Goal: Information Seeking & Learning: Compare options

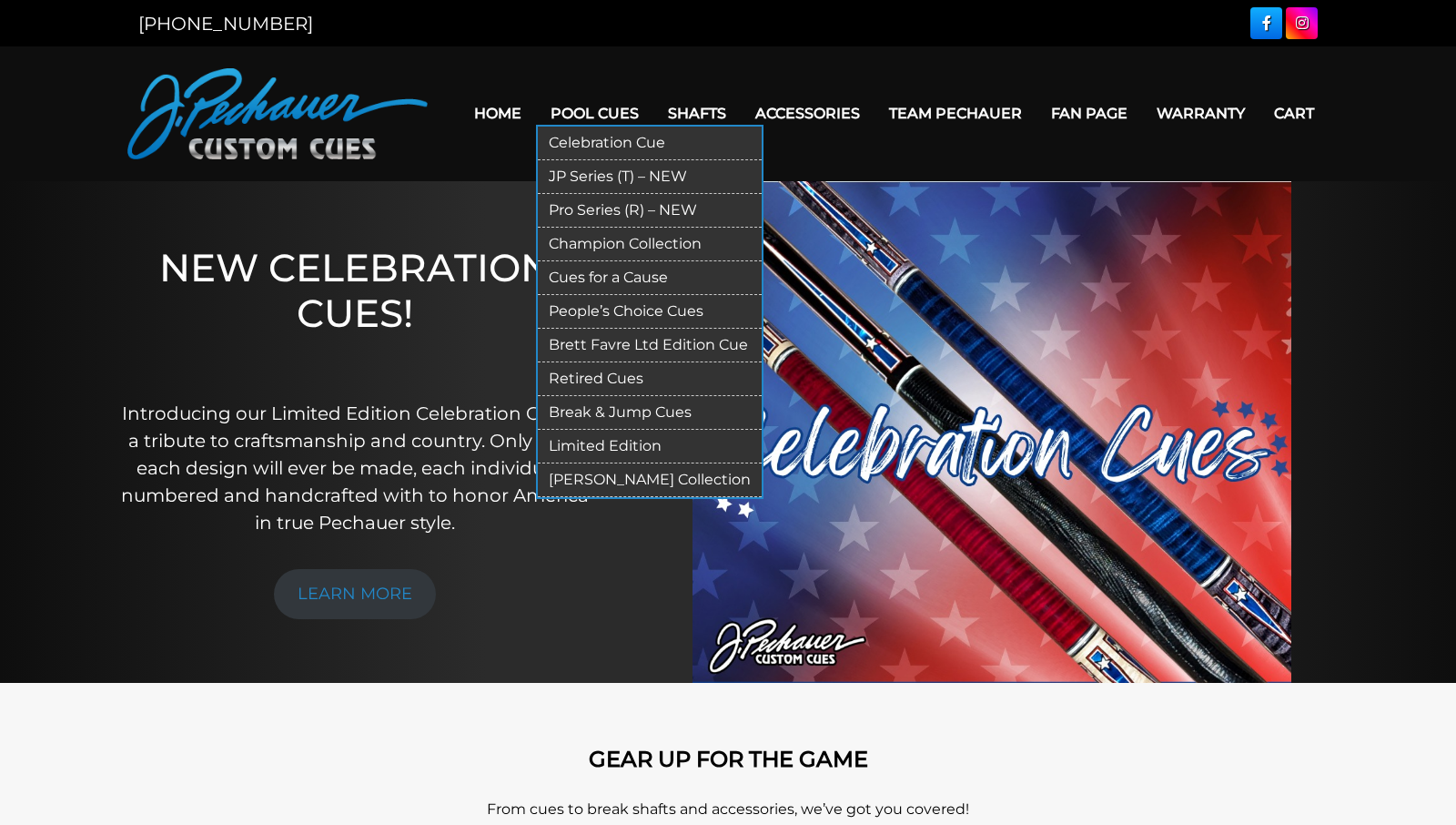
click at [588, 174] on link "JP Series (T) – NEW" at bounding box center [650, 177] width 224 height 34
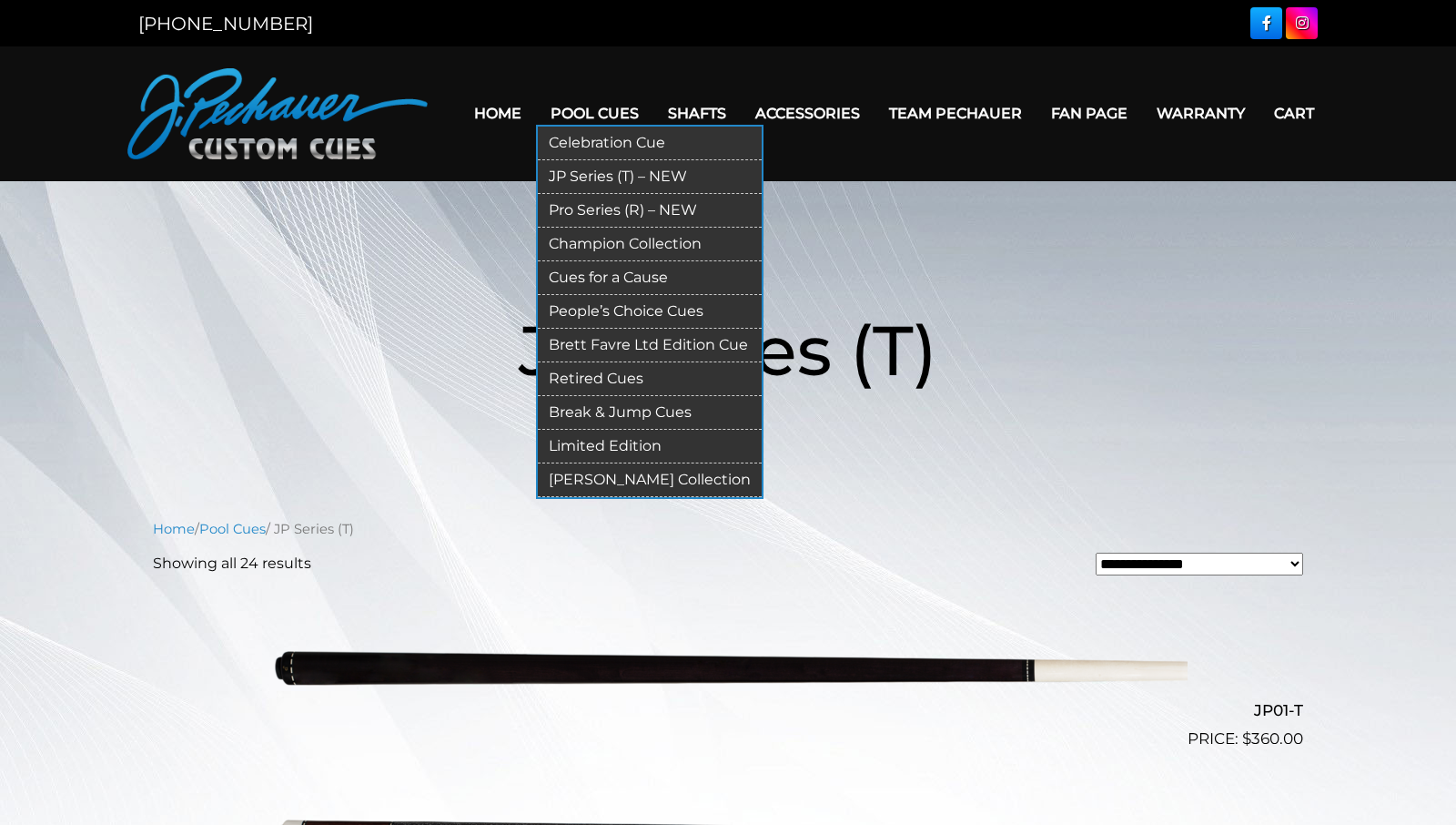
click at [578, 210] on link "Pro Series (R) – NEW" at bounding box center [650, 211] width 224 height 34
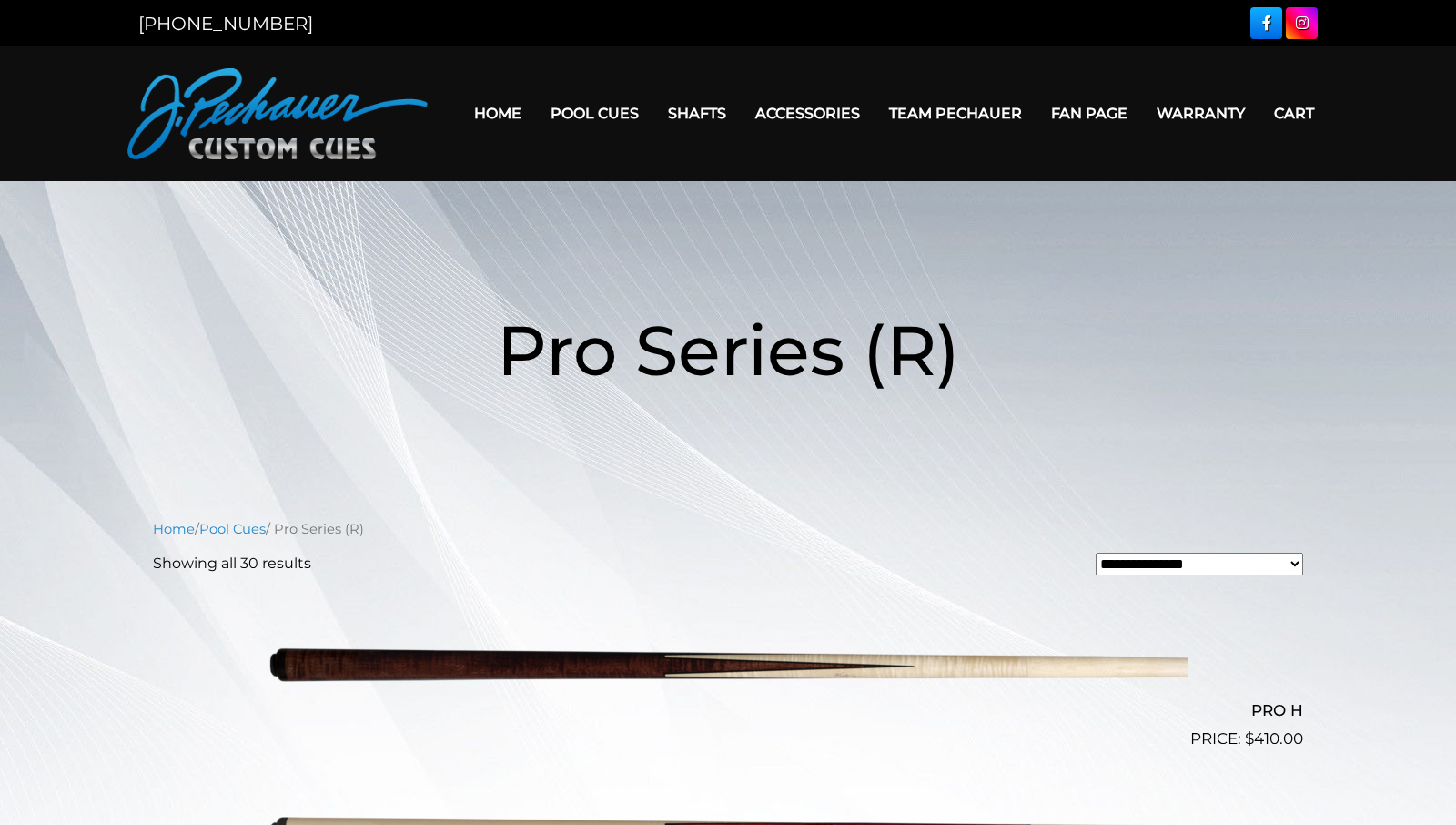
click at [469, 114] on link "Home" at bounding box center [498, 113] width 76 height 47
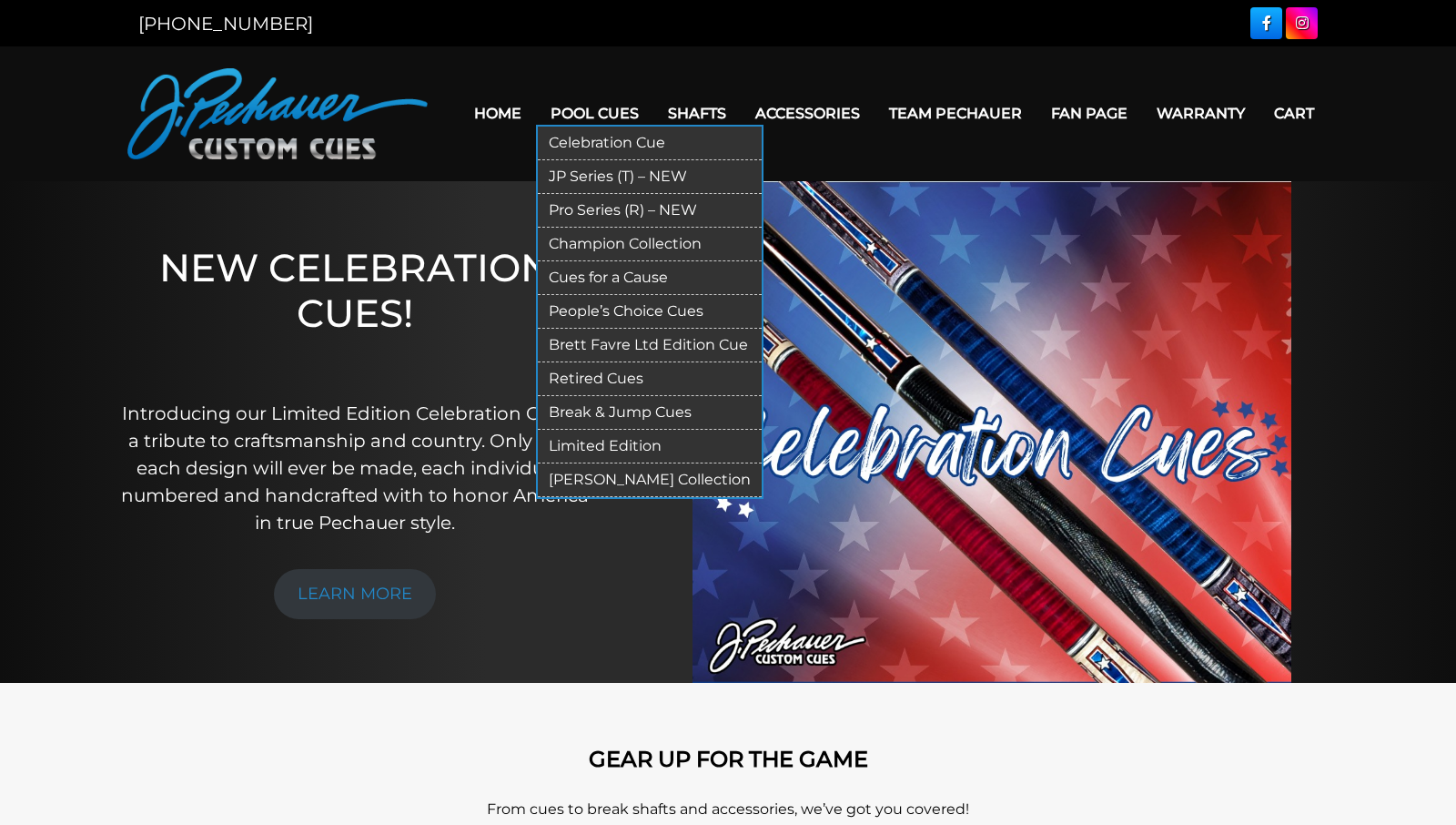
click at [578, 243] on link "Champion Collection" at bounding box center [650, 245] width 224 height 34
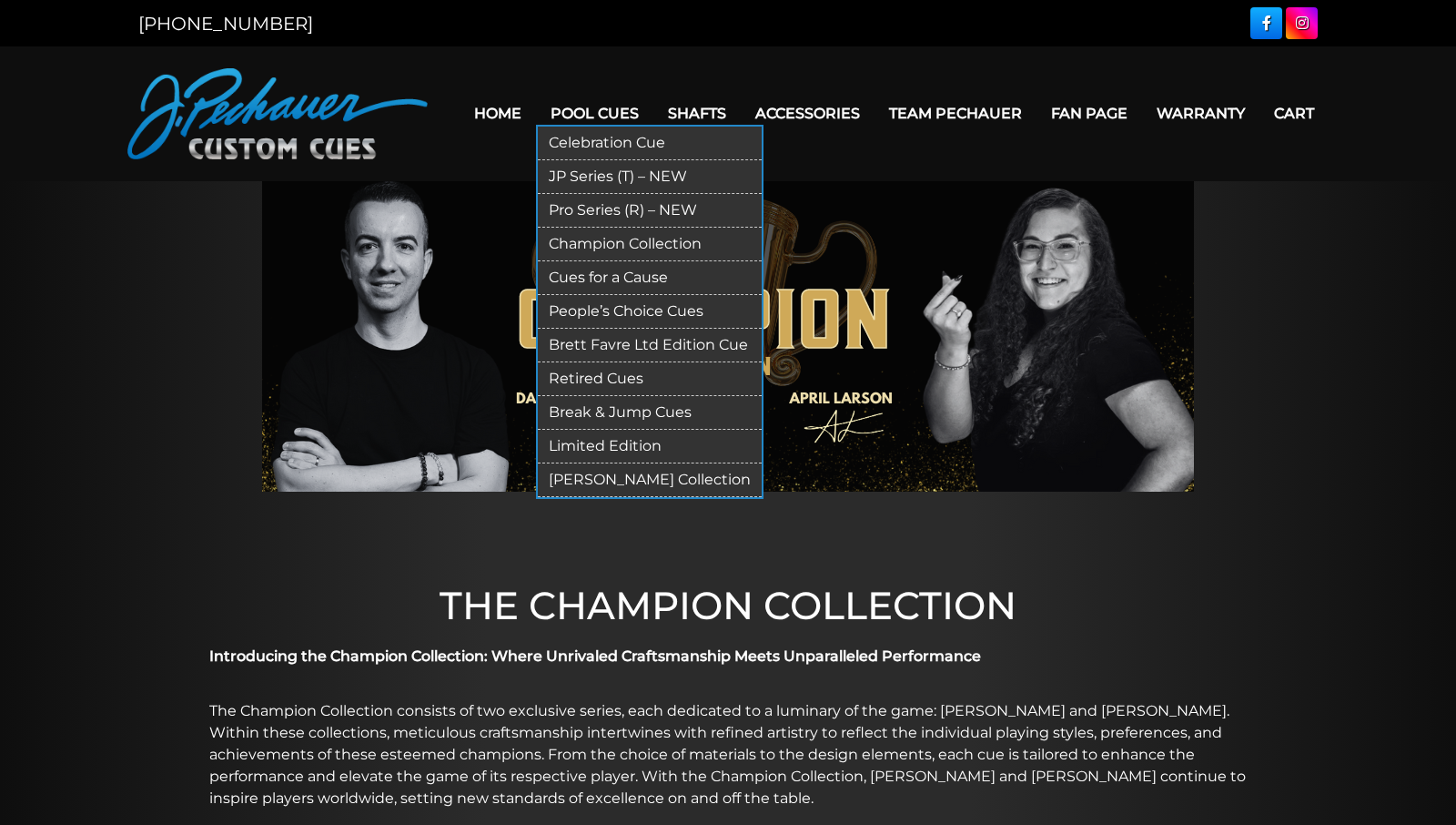
click at [575, 439] on link "Limited Edition" at bounding box center [650, 446] width 224 height 34
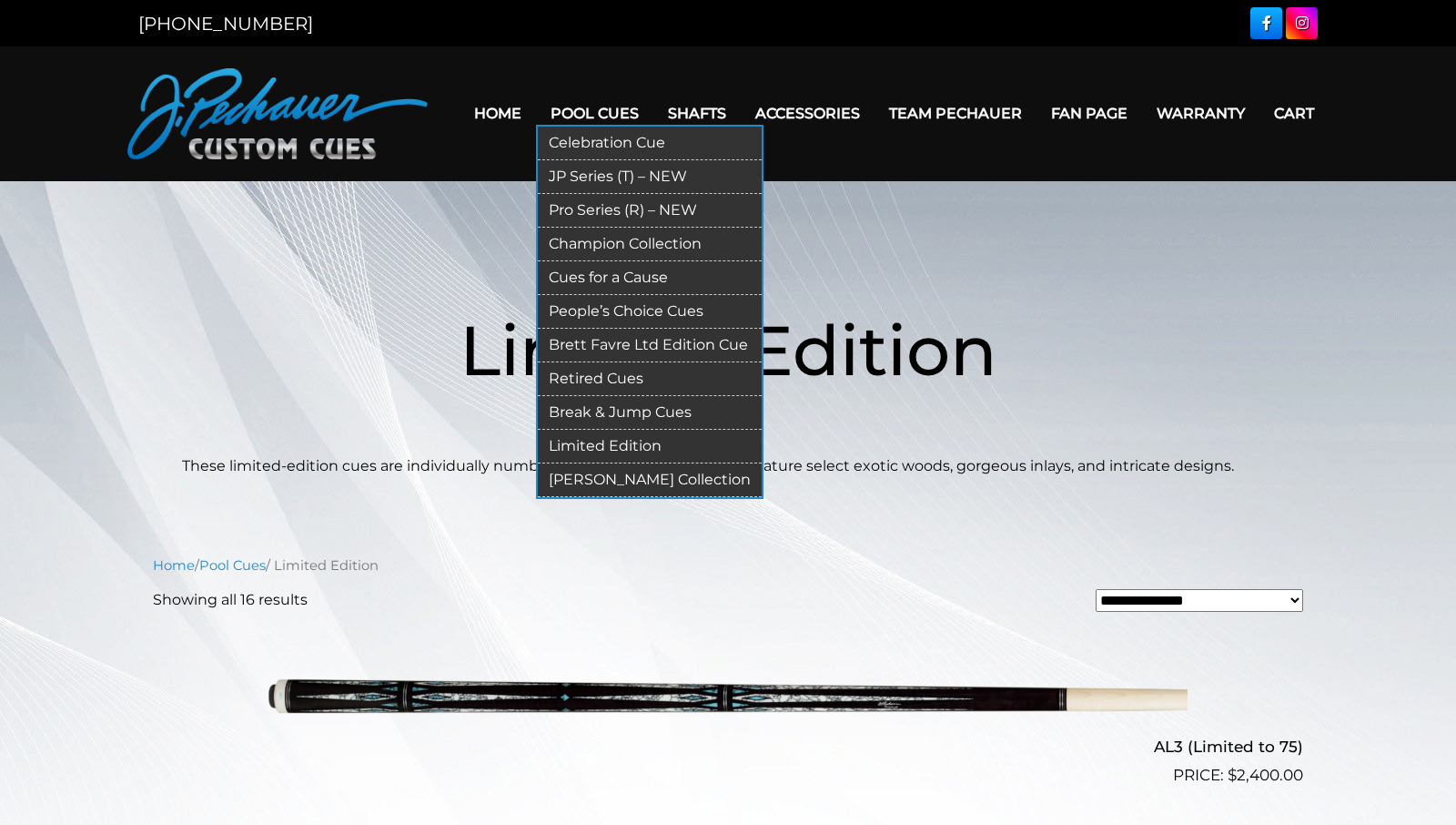
click at [596, 179] on link "JP Series (T) – NEW" at bounding box center [650, 177] width 224 height 34
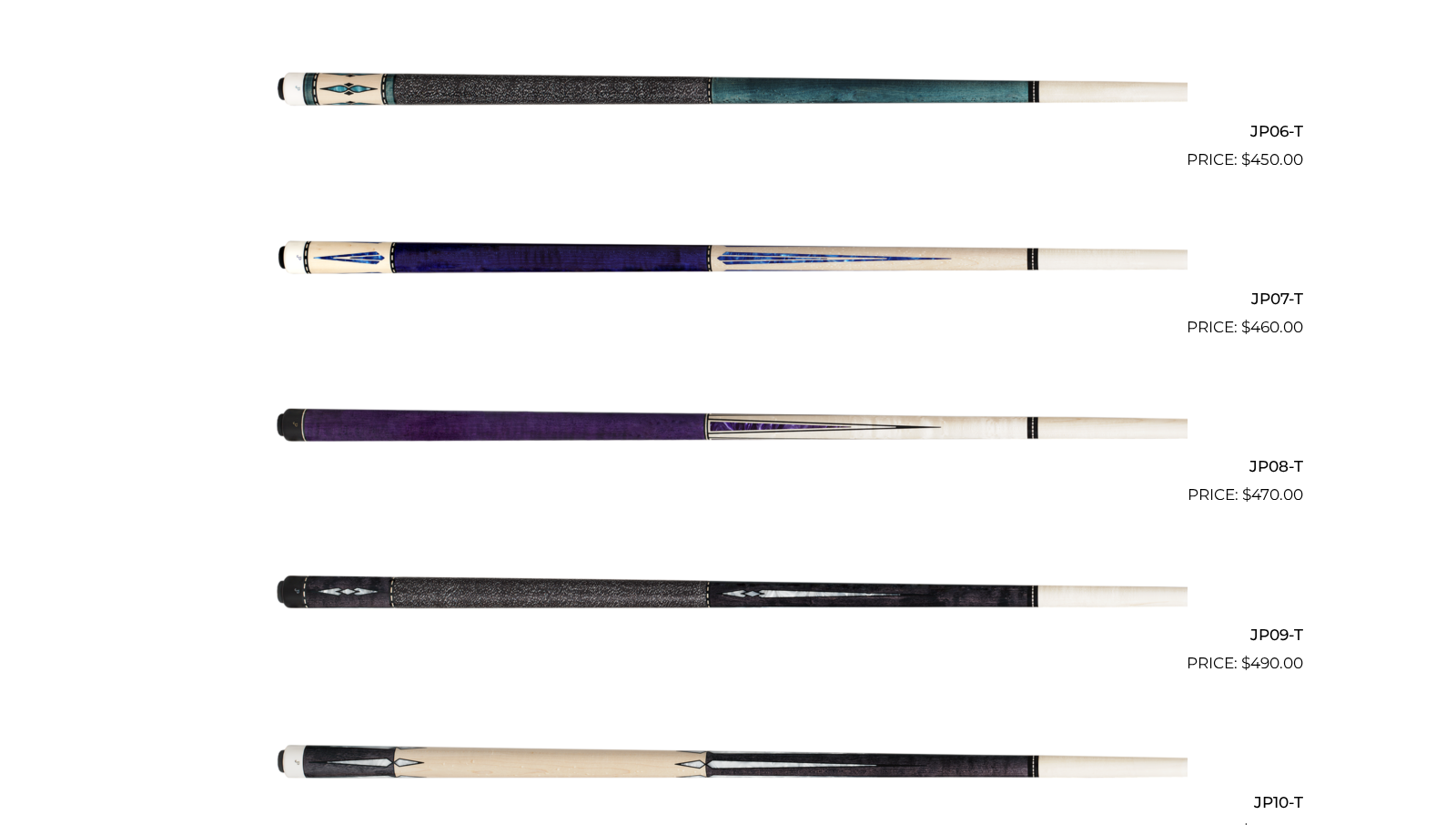
scroll to position [1420, 0]
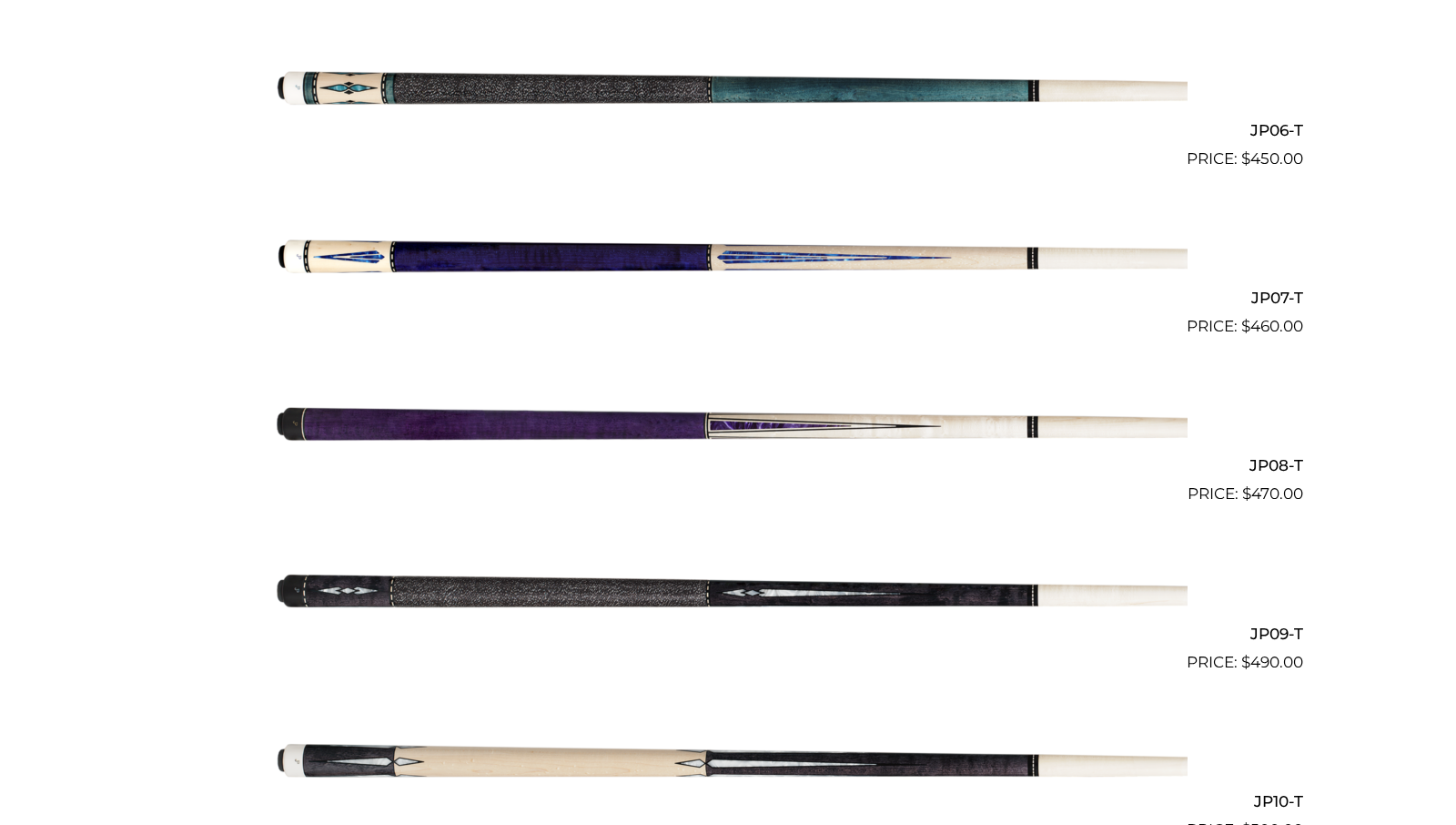
click at [630, 599] on img at bounding box center [728, 590] width 919 height 153
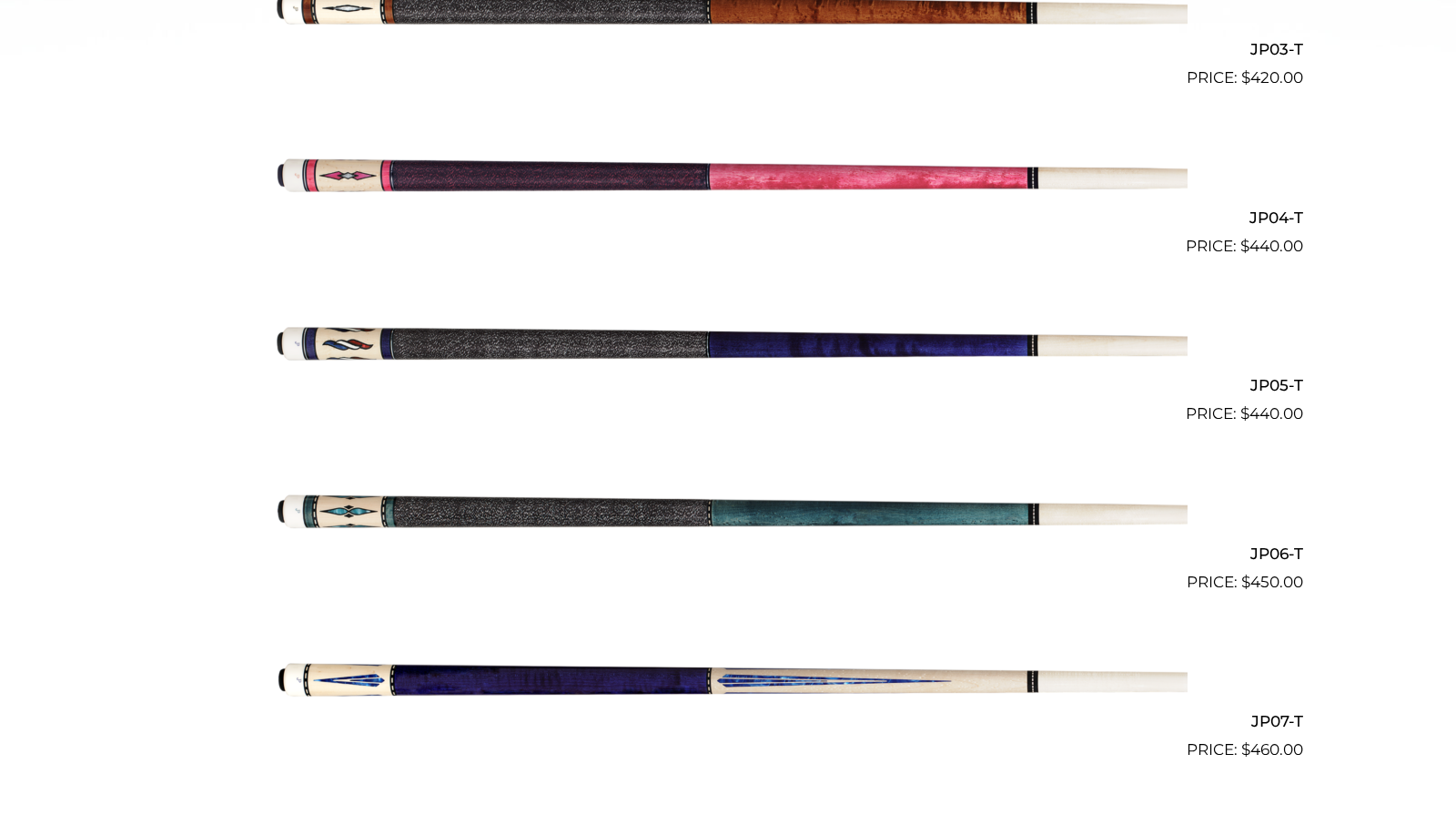
scroll to position [0, 0]
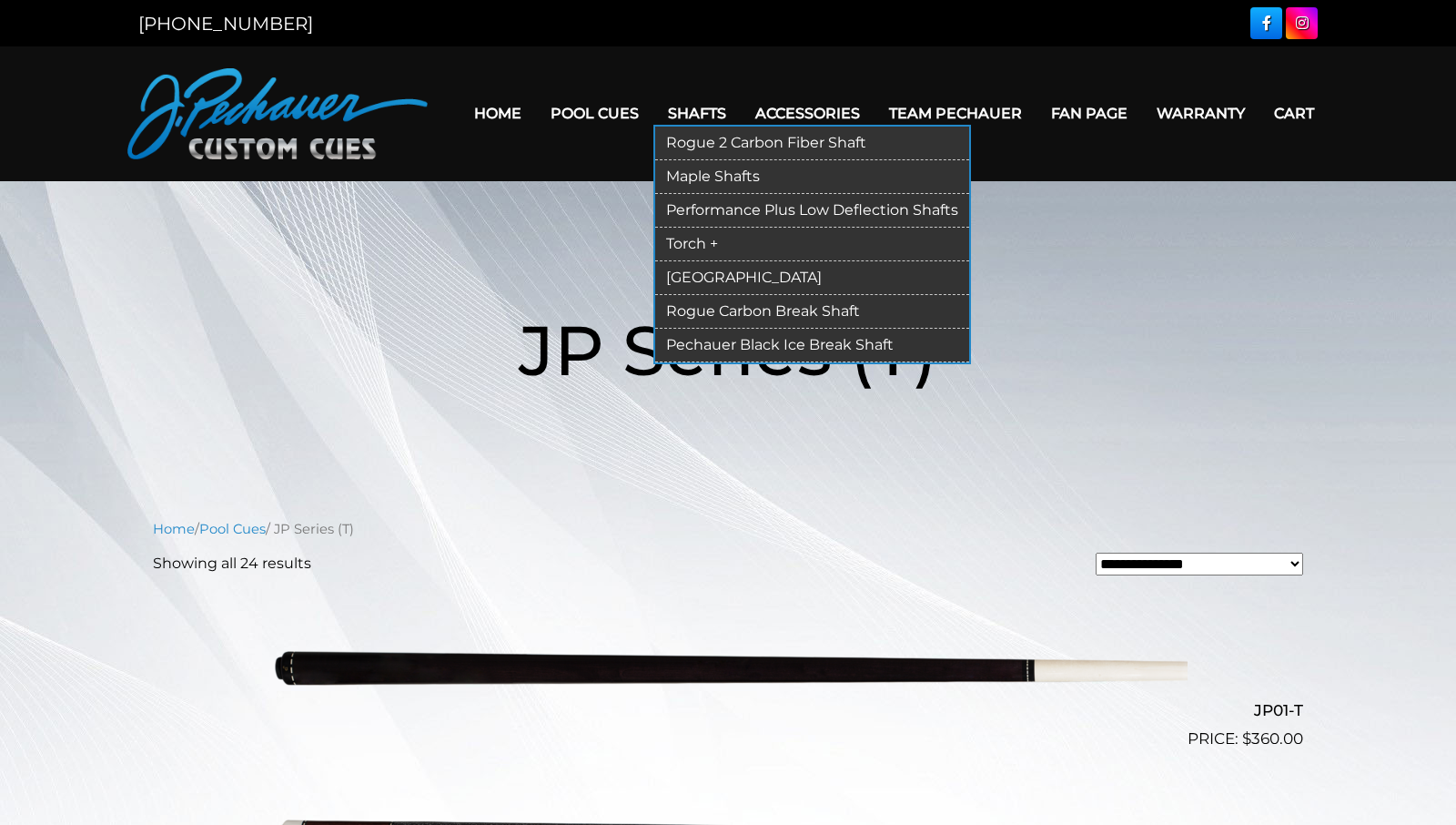
click at [683, 239] on link "Torch +" at bounding box center [812, 245] width 314 height 34
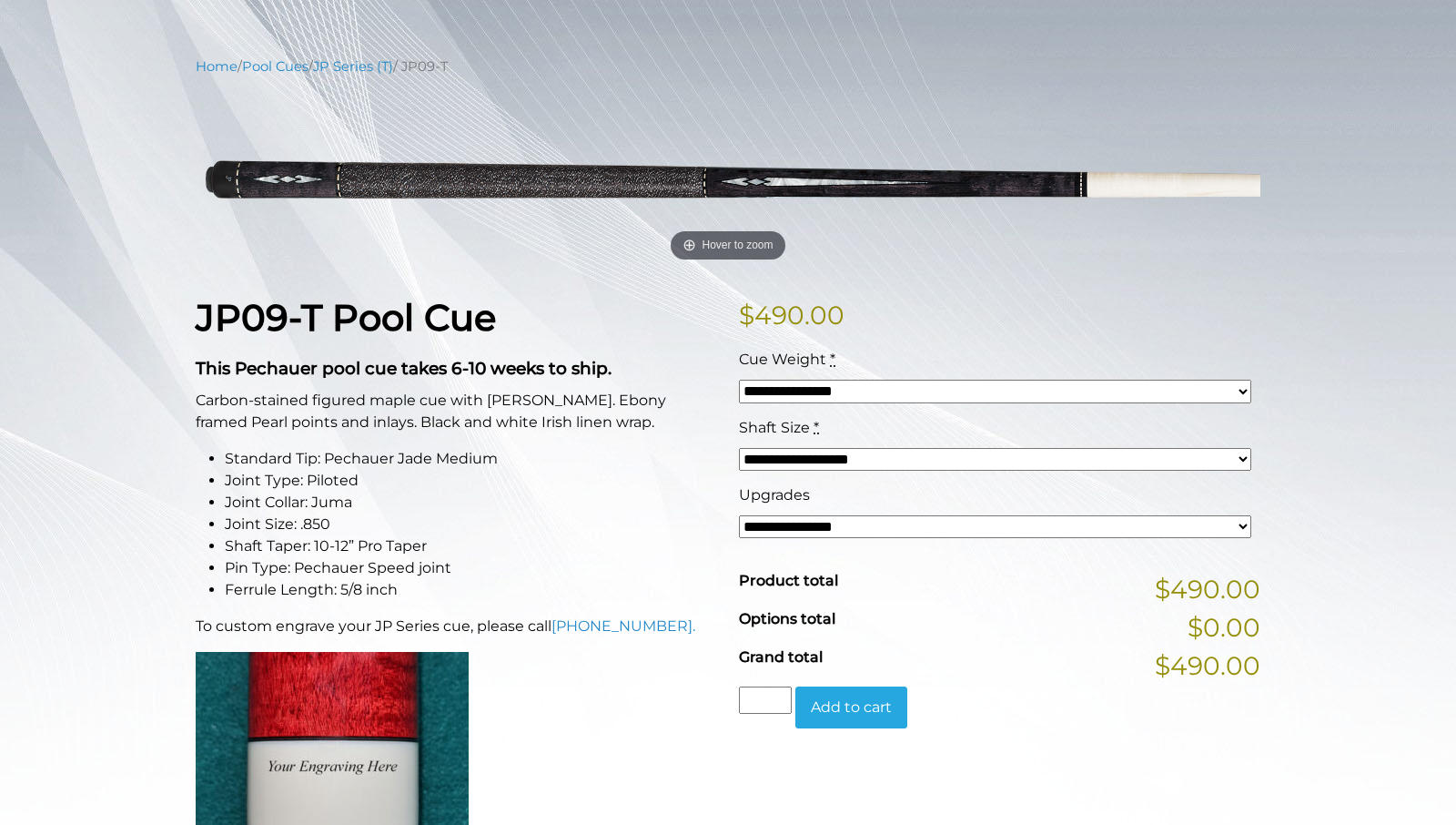
scroll to position [189, 0]
click at [739, 379] on select "**********" at bounding box center [995, 390] width 512 height 23
click at [1275, 305] on div "**********" at bounding box center [728, 817] width 1456 height 1523
click at [739, 447] on select "**********" at bounding box center [995, 458] width 512 height 23
click at [1342, 437] on div "**********" at bounding box center [728, 817] width 1456 height 1523
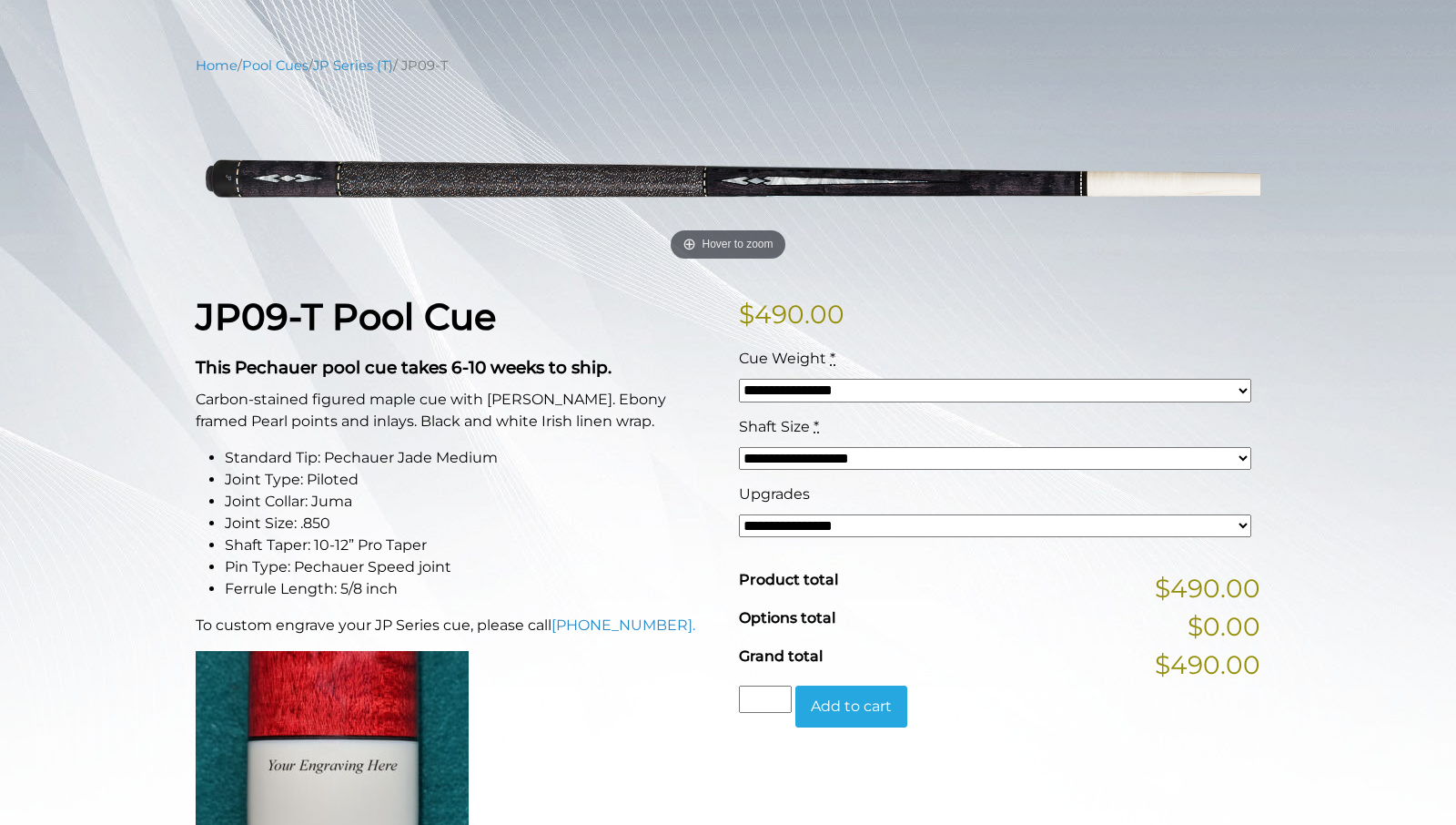
click at [739, 515] on select "**********" at bounding box center [995, 526] width 512 height 23
click at [1337, 539] on div "**********" at bounding box center [728, 817] width 1456 height 1523
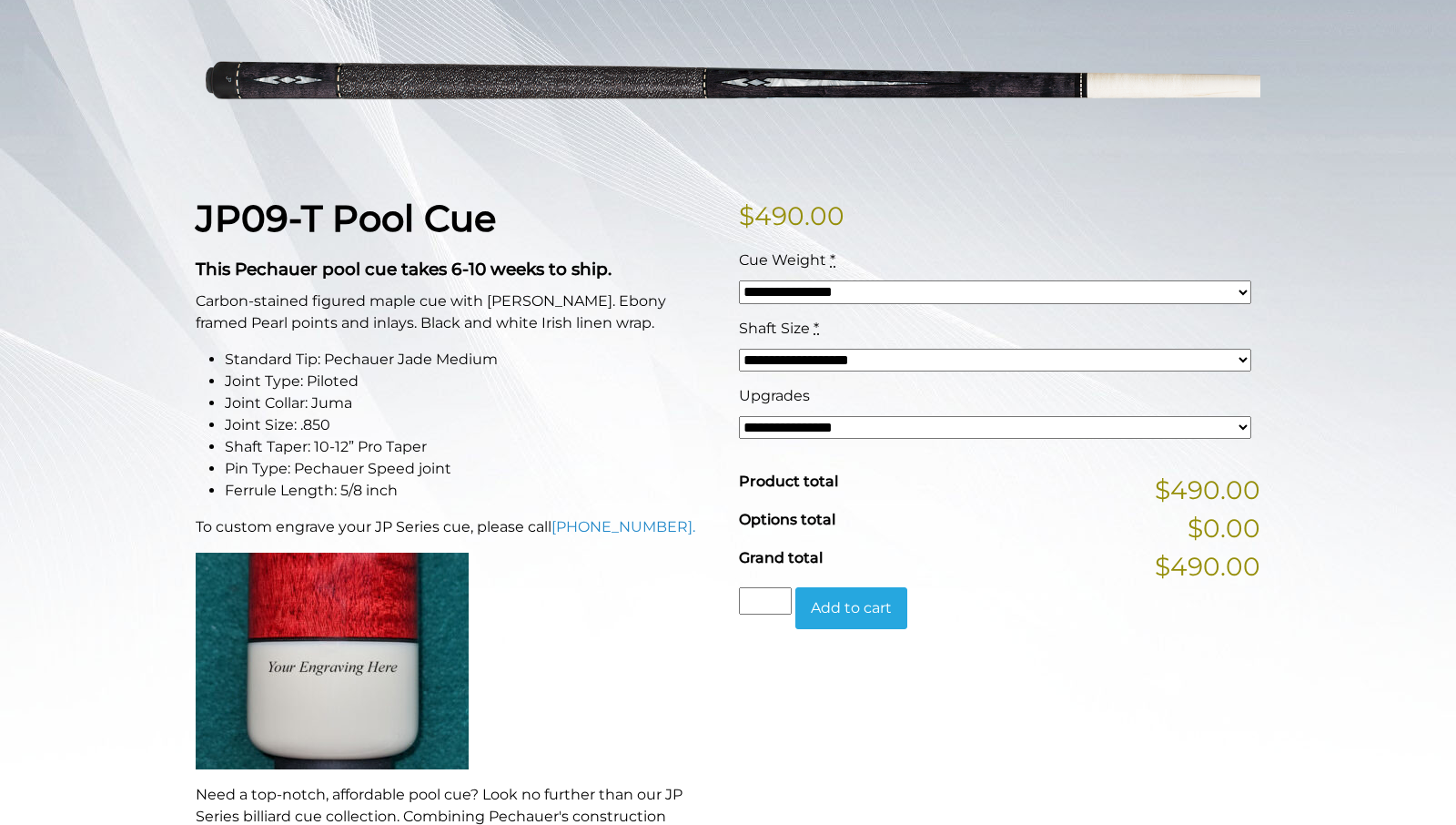
scroll to position [290, 0]
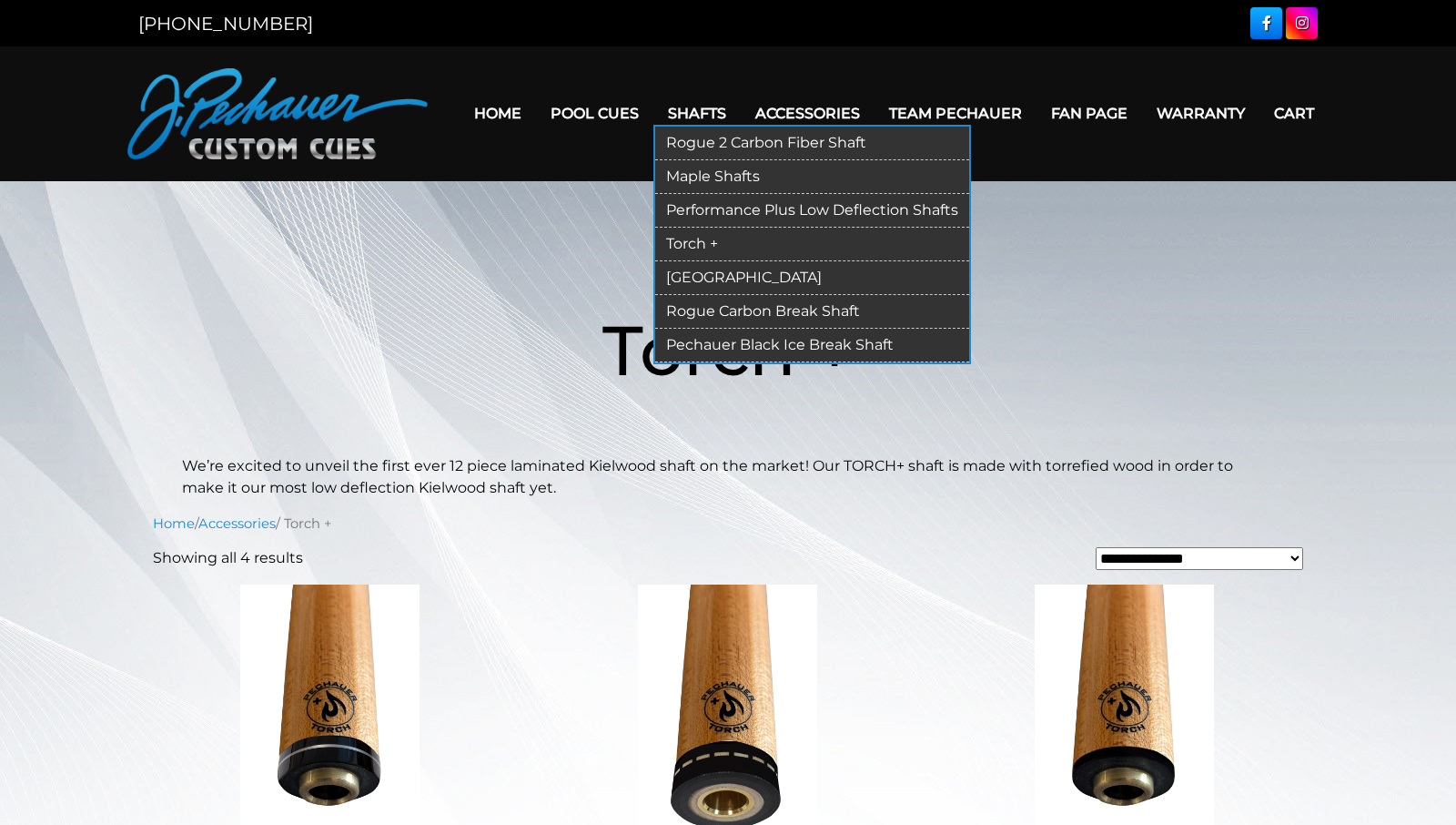
click at [712, 276] on link "[GEOGRAPHIC_DATA]" at bounding box center [812, 279] width 314 height 34
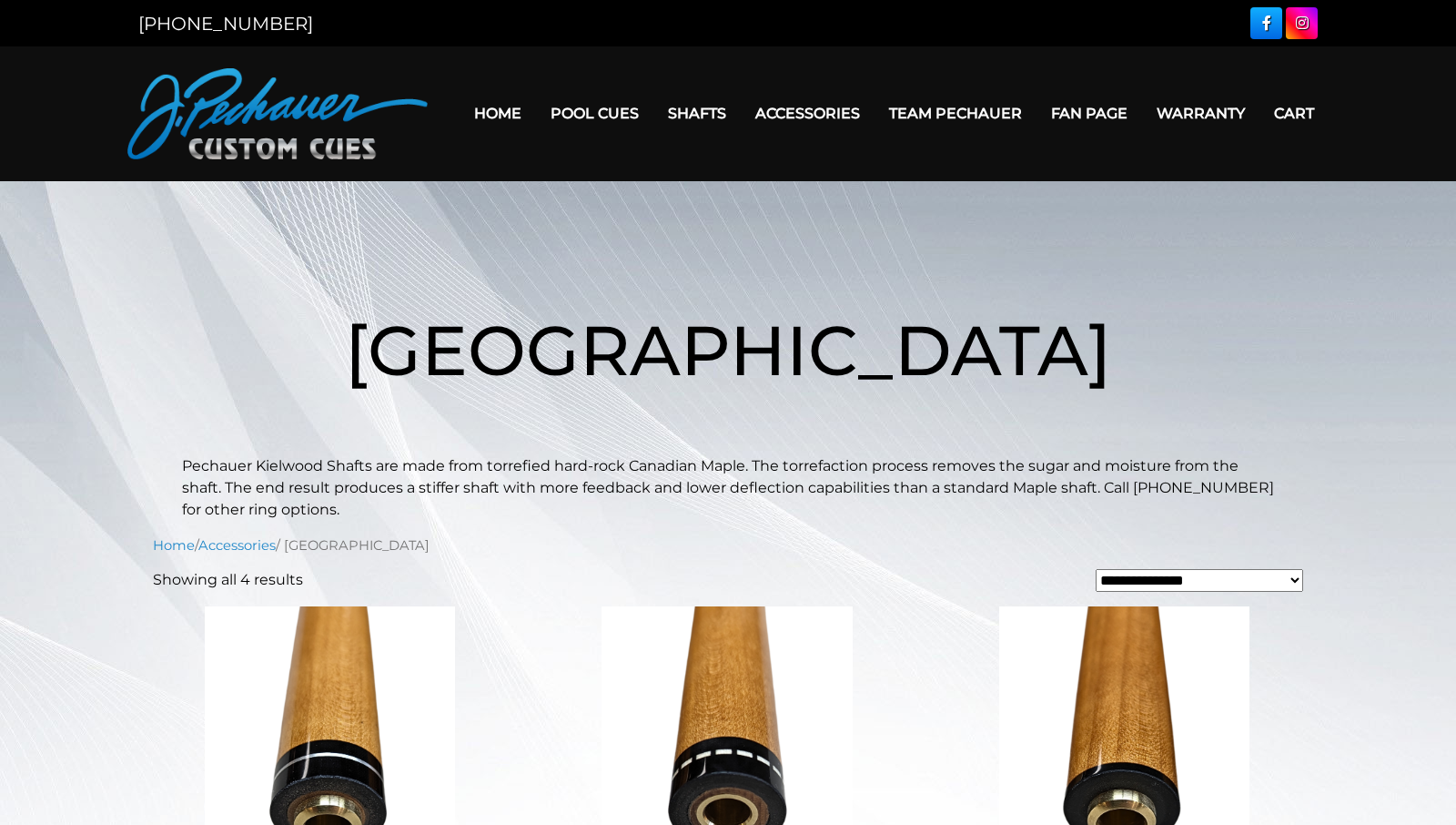
click at [941, 111] on link "Team Pechauer" at bounding box center [954, 113] width 162 height 47
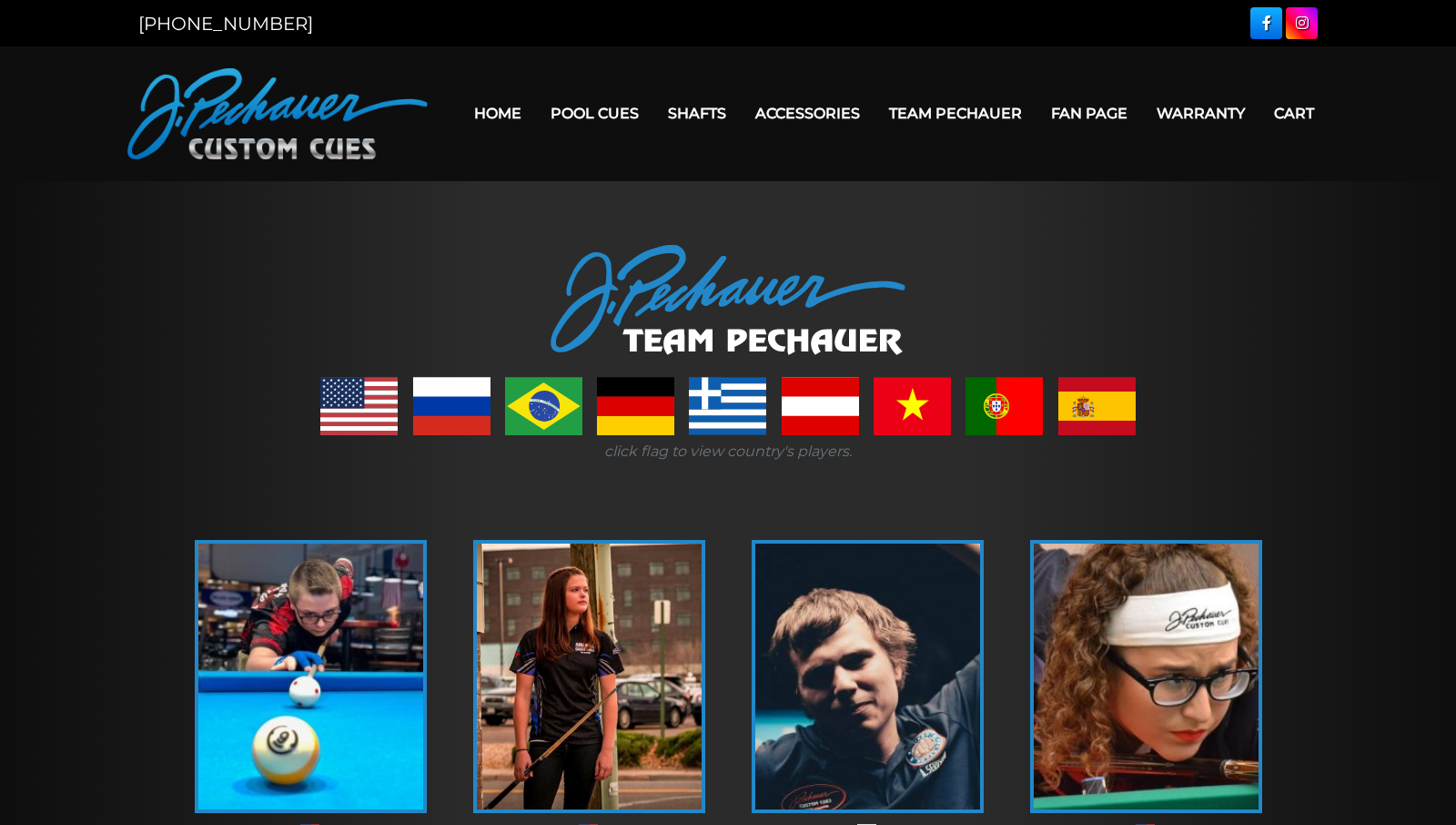
click at [484, 108] on link "Home" at bounding box center [498, 113] width 76 height 47
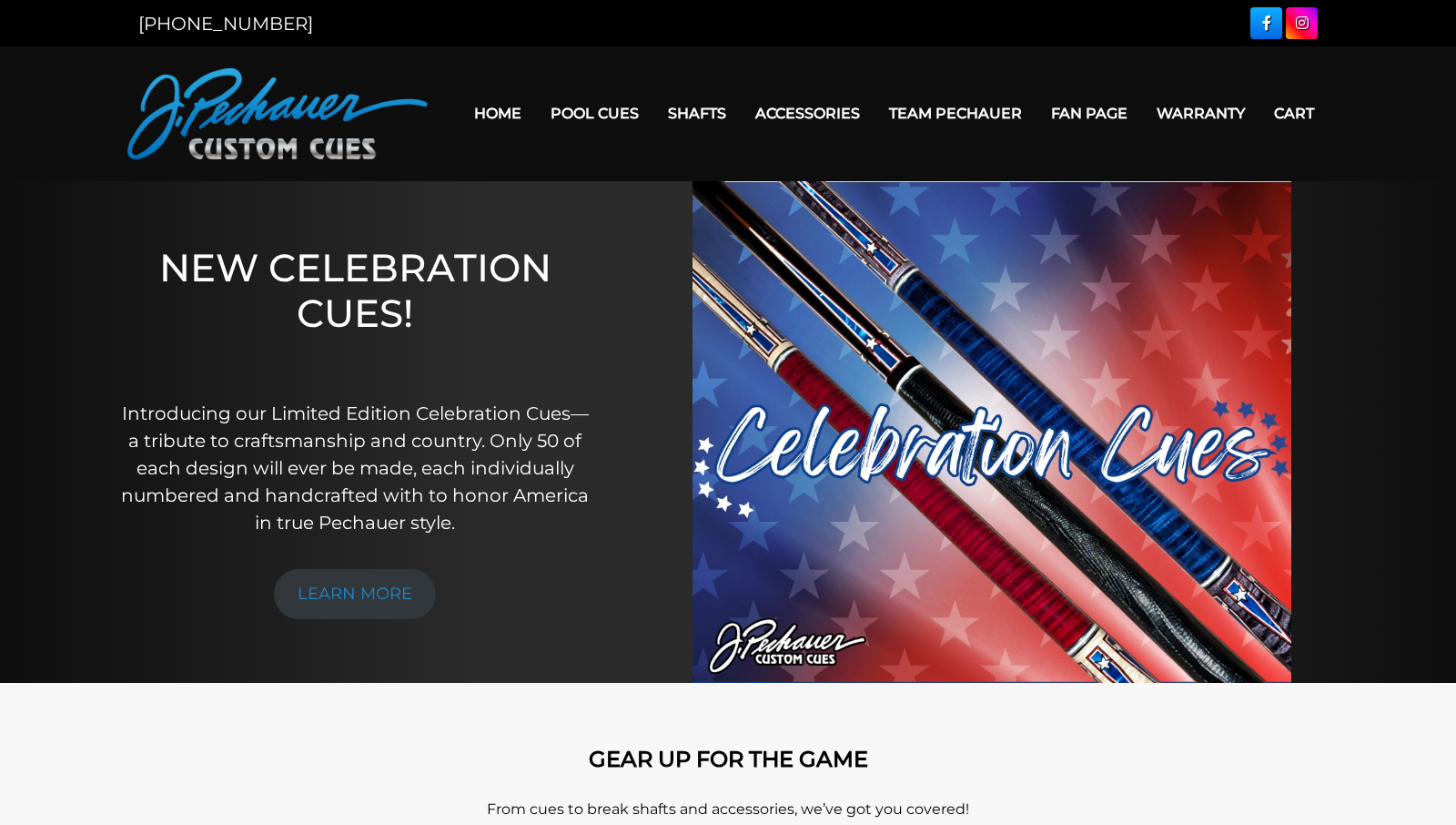
click at [1082, 112] on link "Fan Page" at bounding box center [1089, 113] width 106 height 47
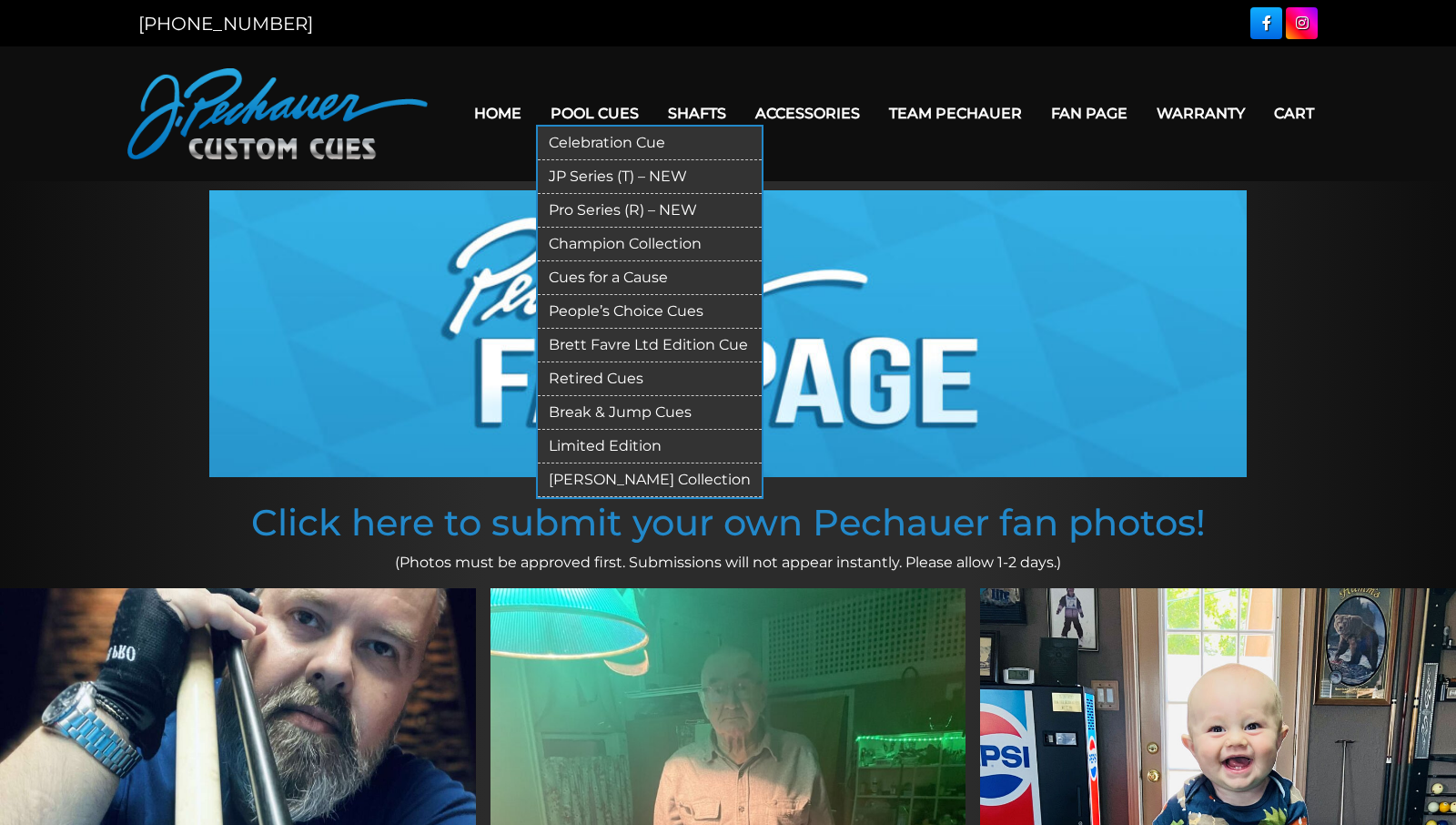
click at [578, 173] on link "JP Series (T) – NEW" at bounding box center [650, 177] width 224 height 34
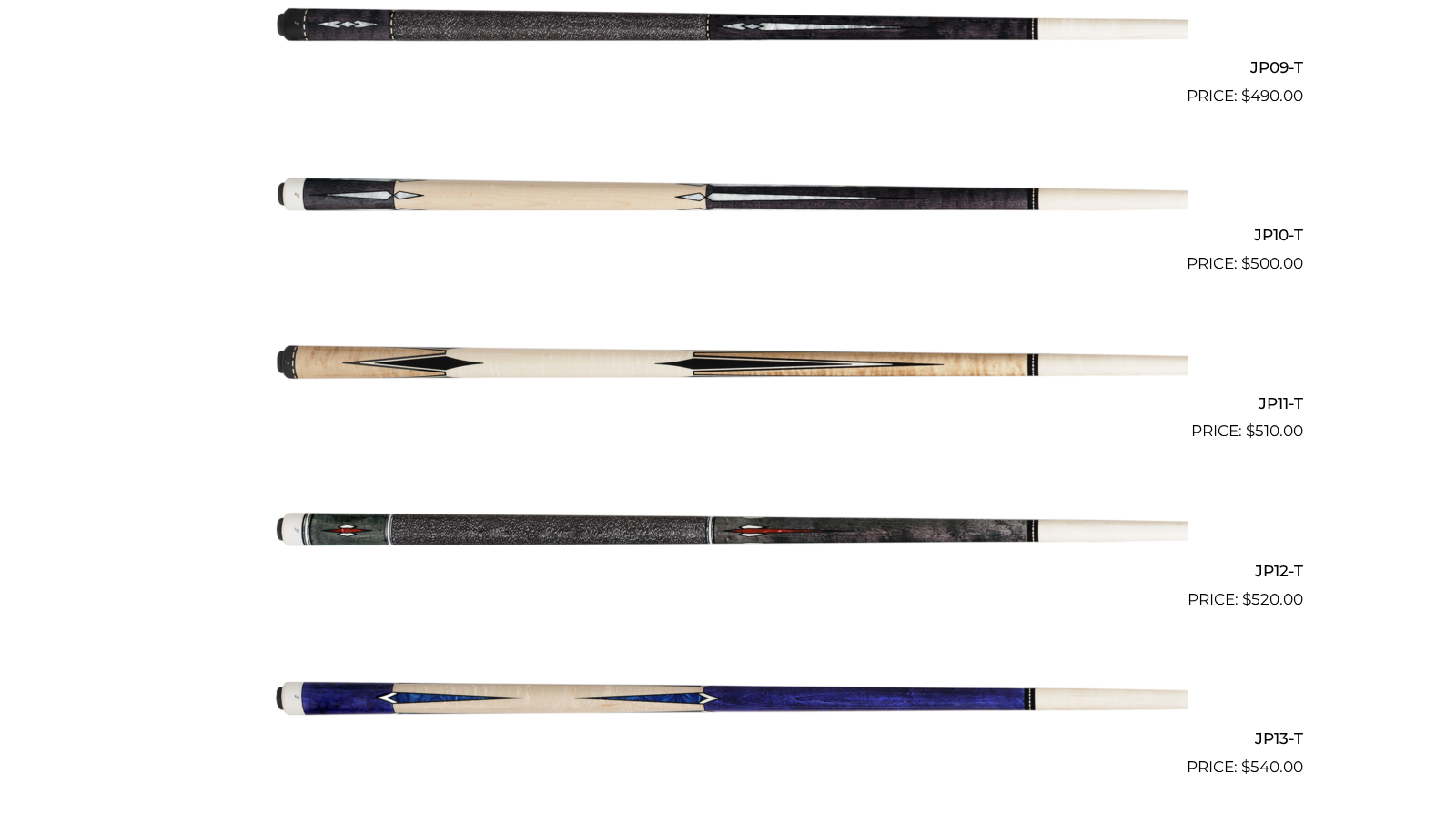
scroll to position [1987, 0]
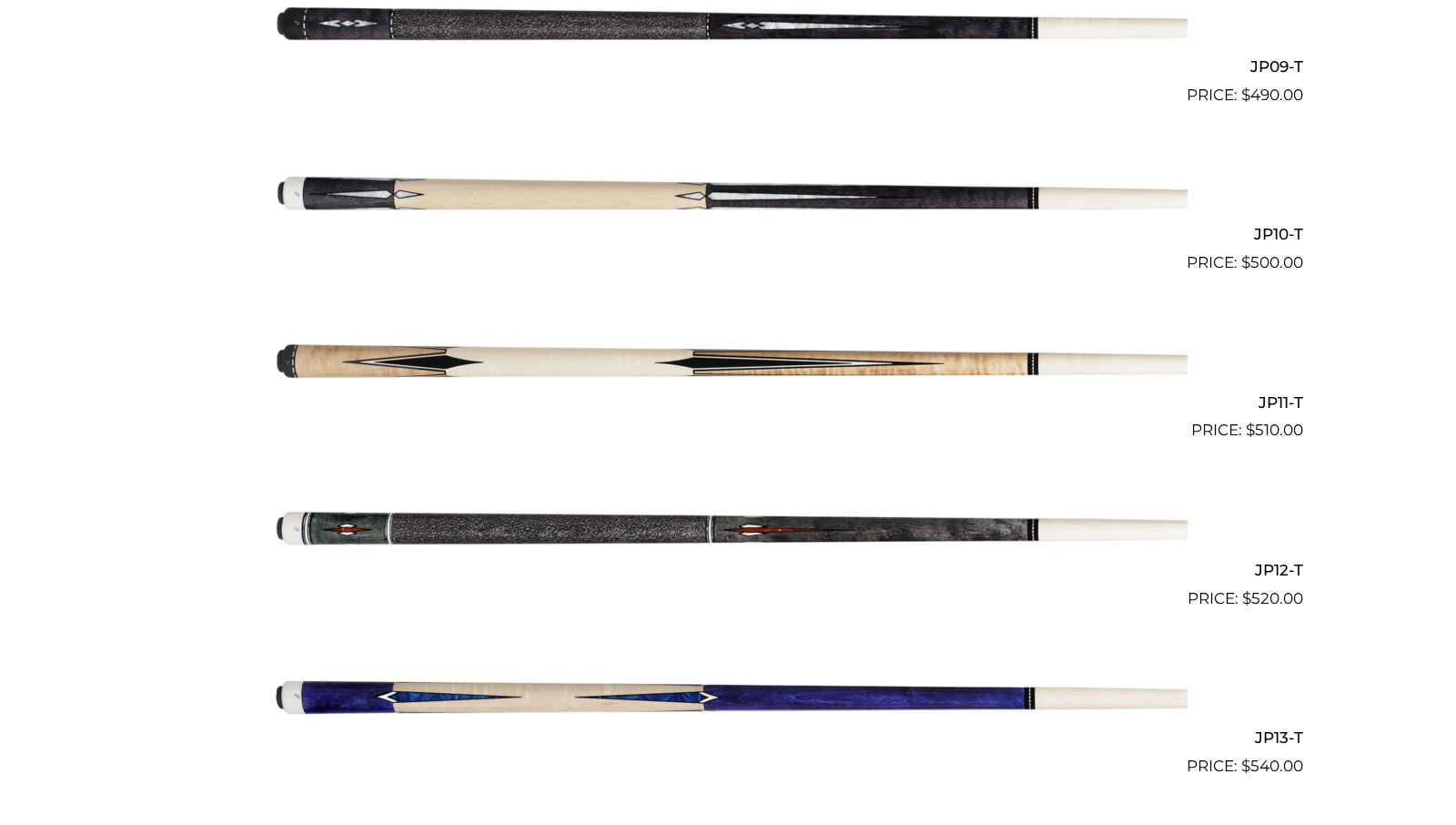
click at [524, 192] on img at bounding box center [728, 191] width 919 height 153
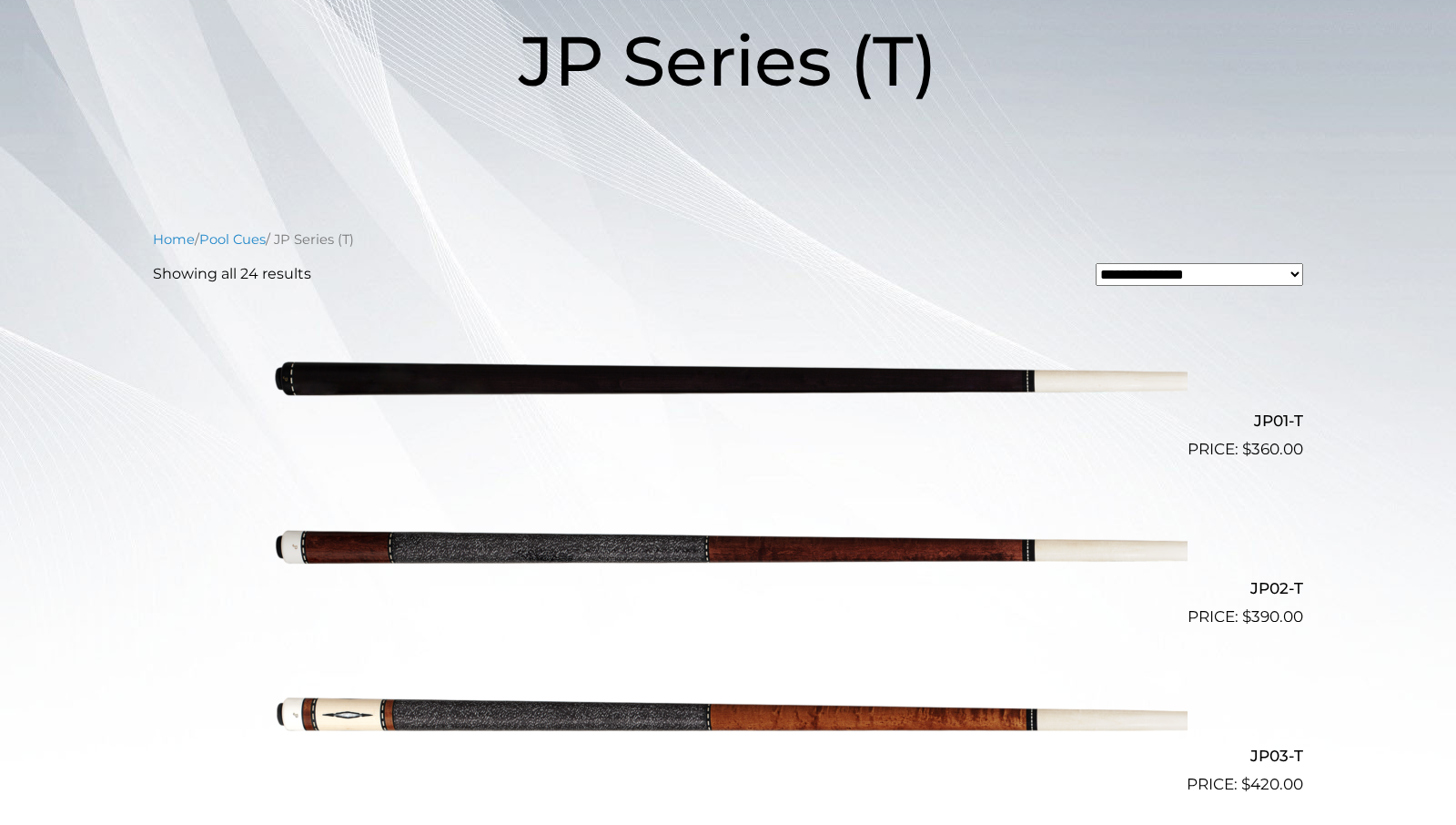
scroll to position [283, 0]
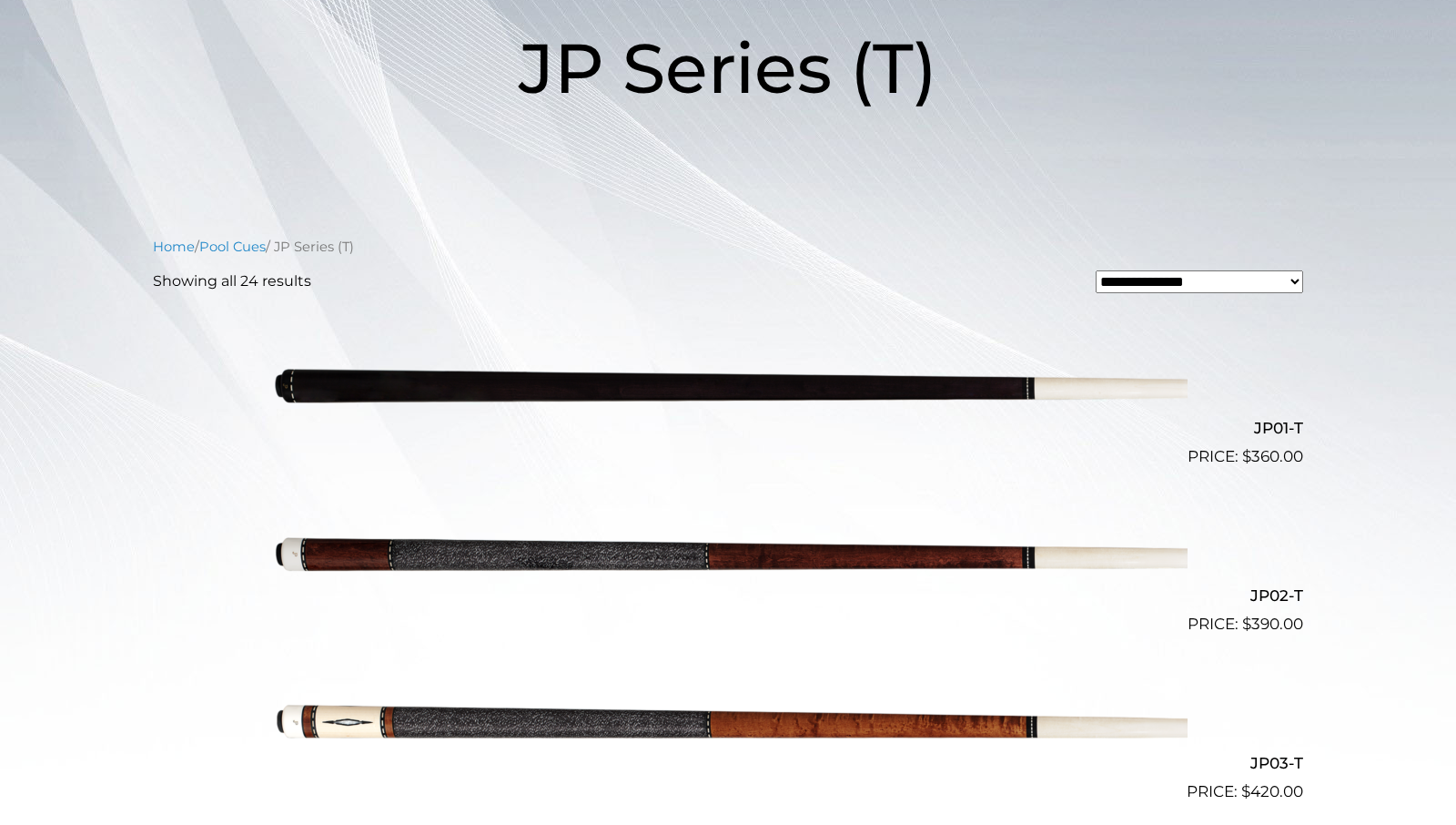
click at [551, 385] on img at bounding box center [728, 384] width 919 height 153
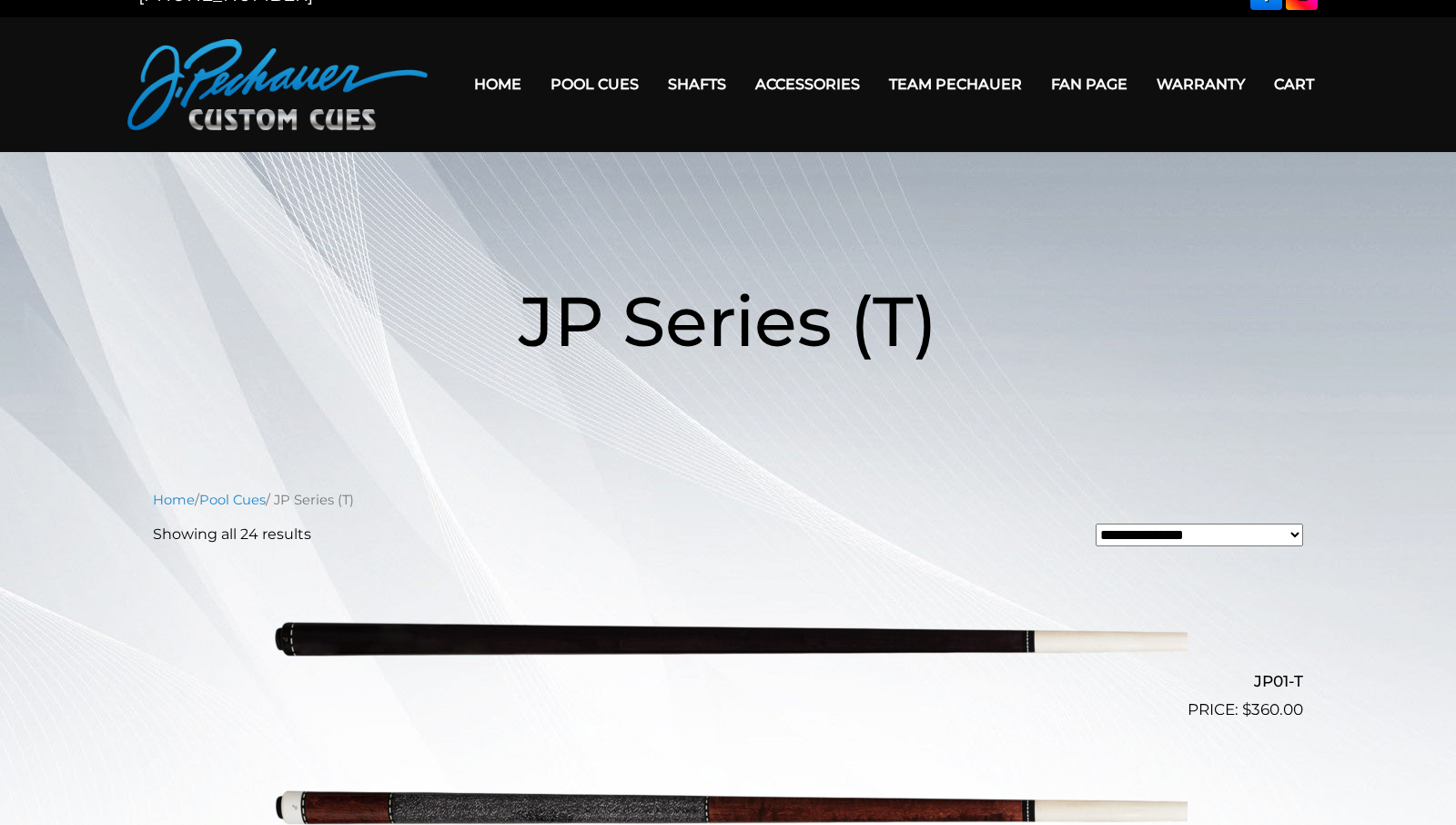
scroll to position [0, 0]
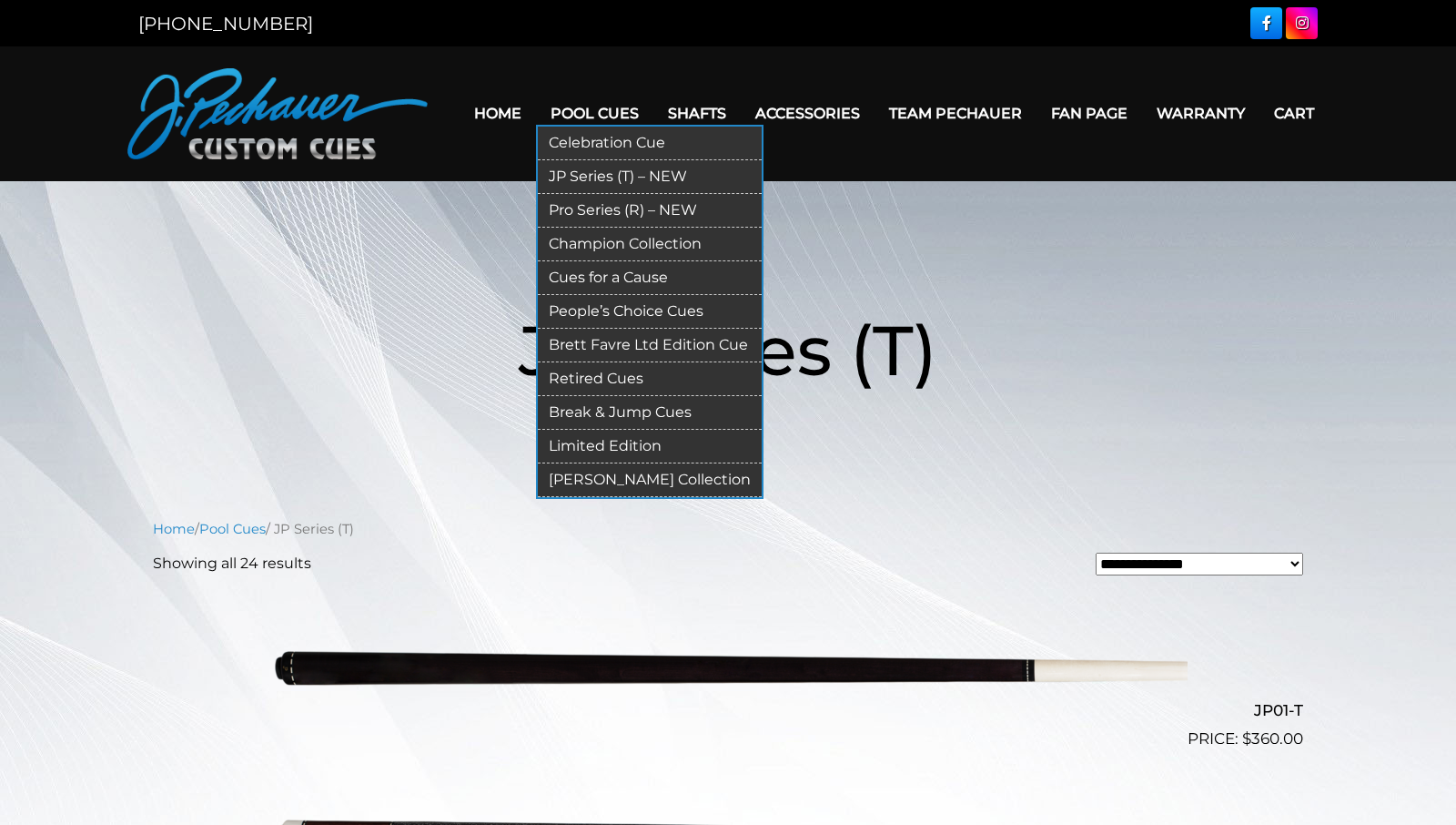
click at [604, 273] on link "Cues for a Cause" at bounding box center [650, 279] width 224 height 34
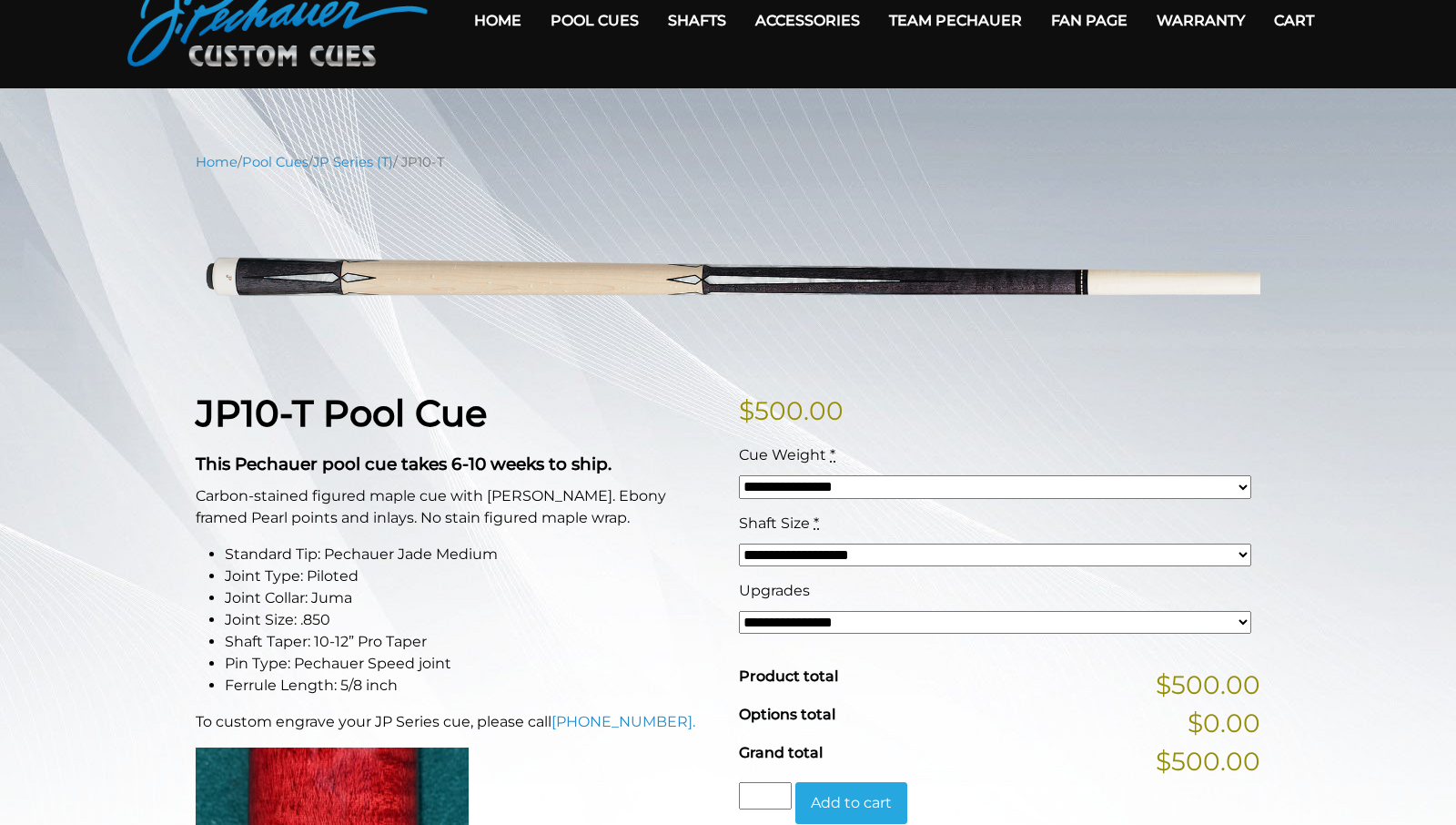
scroll to position [94, 0]
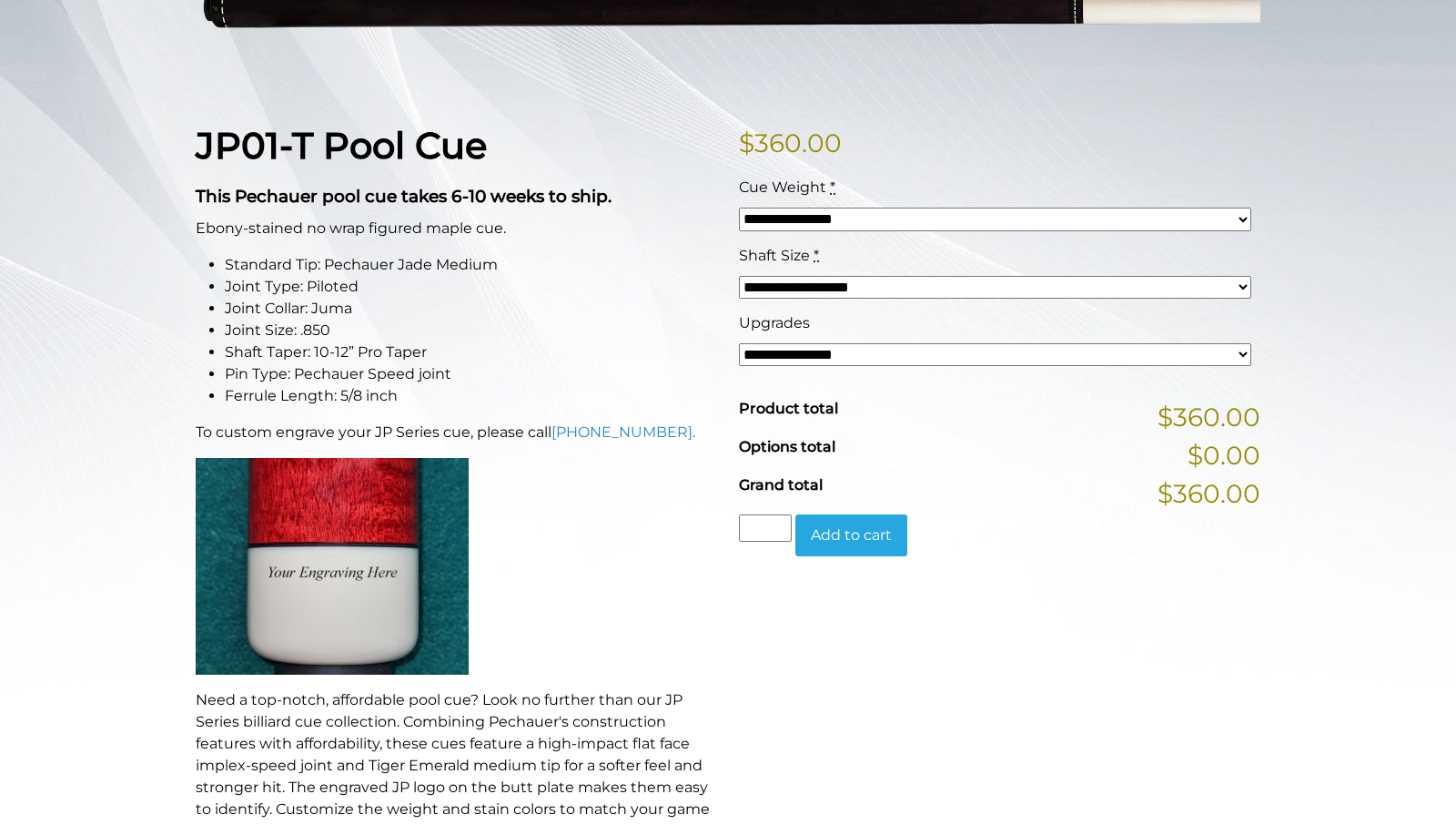
scroll to position [375, 0]
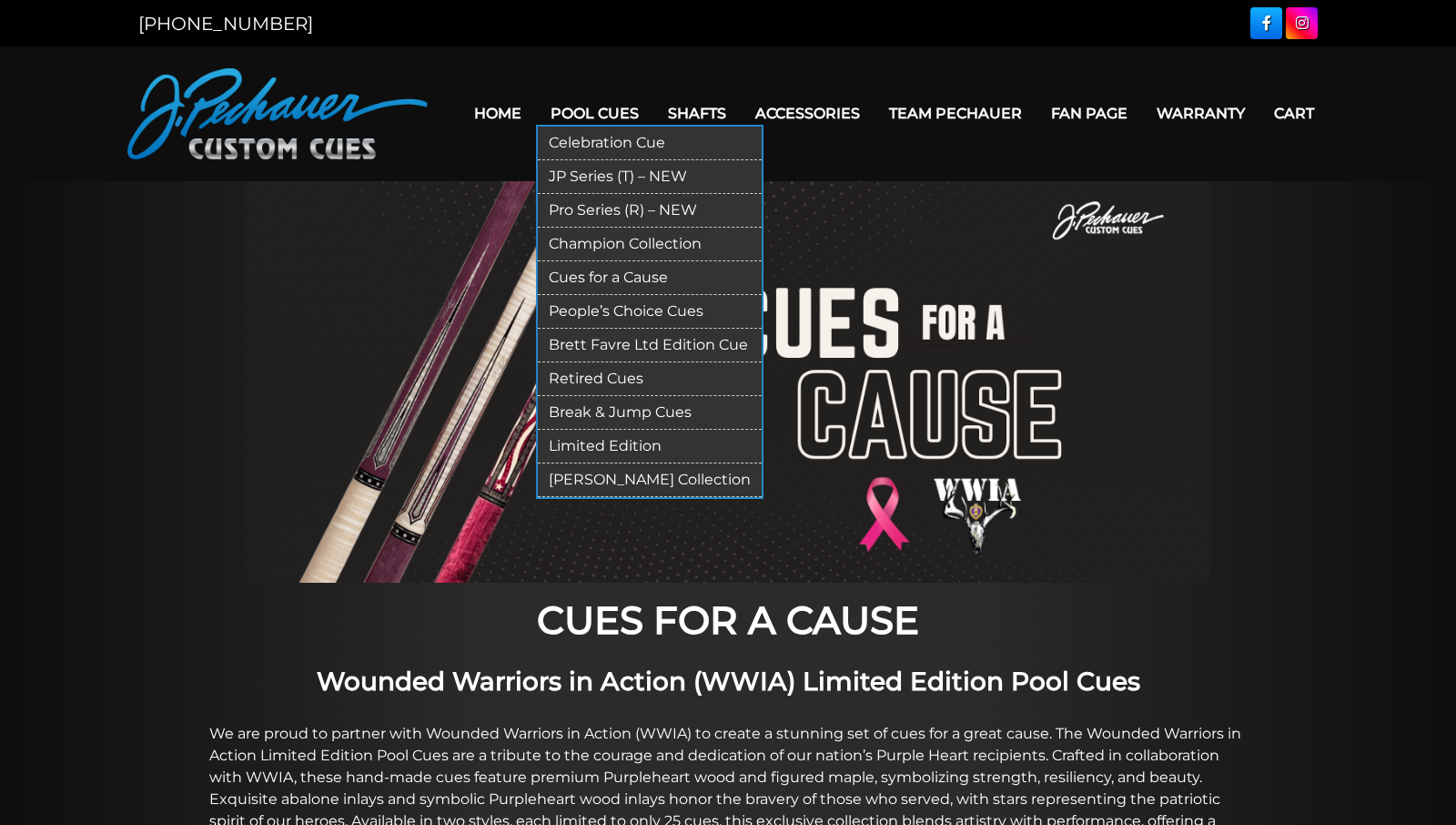
click at [586, 303] on link "People’s Choice Cues" at bounding box center [650, 312] width 224 height 34
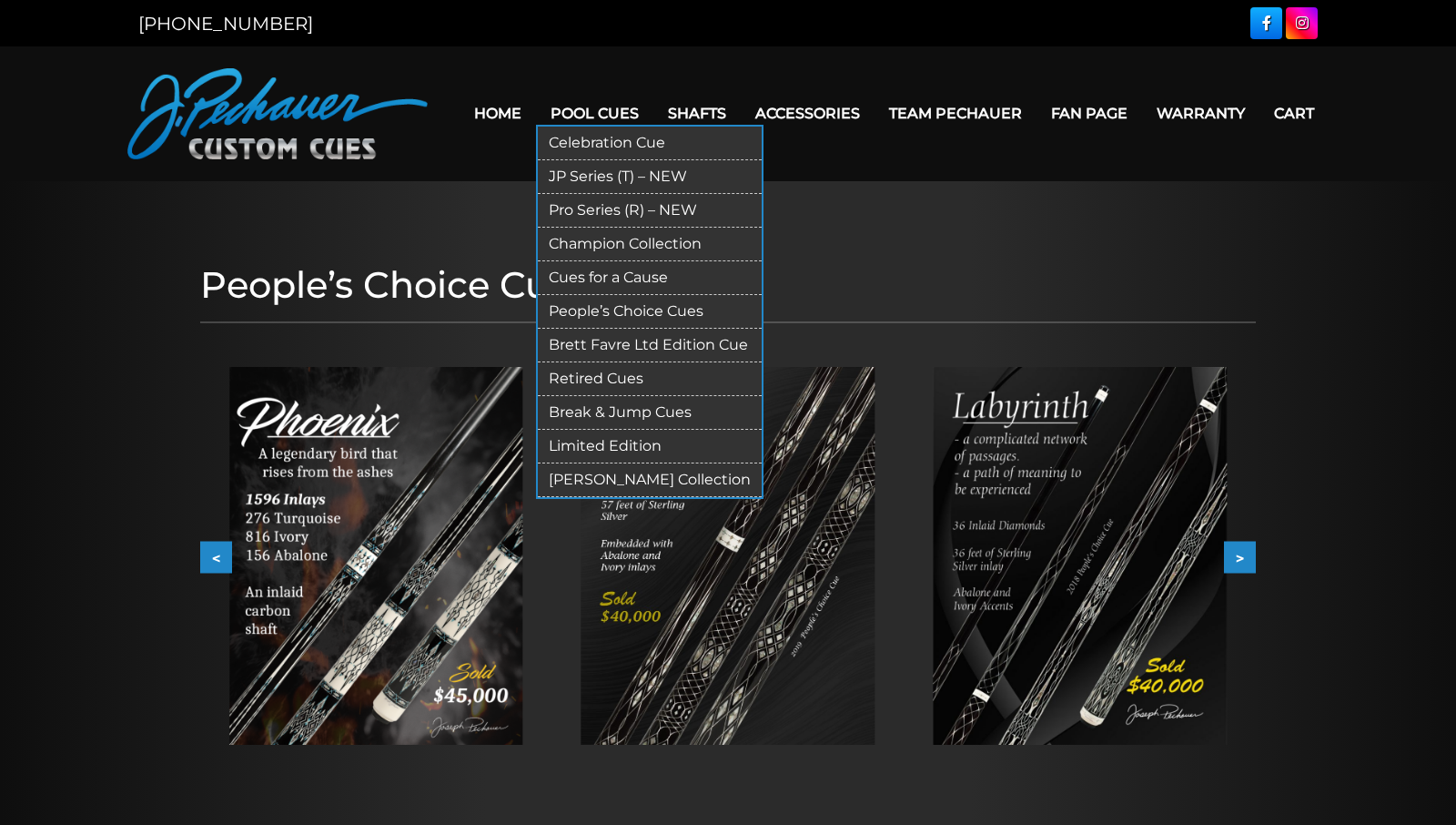
click at [579, 442] on link "Limited Edition" at bounding box center [650, 446] width 224 height 34
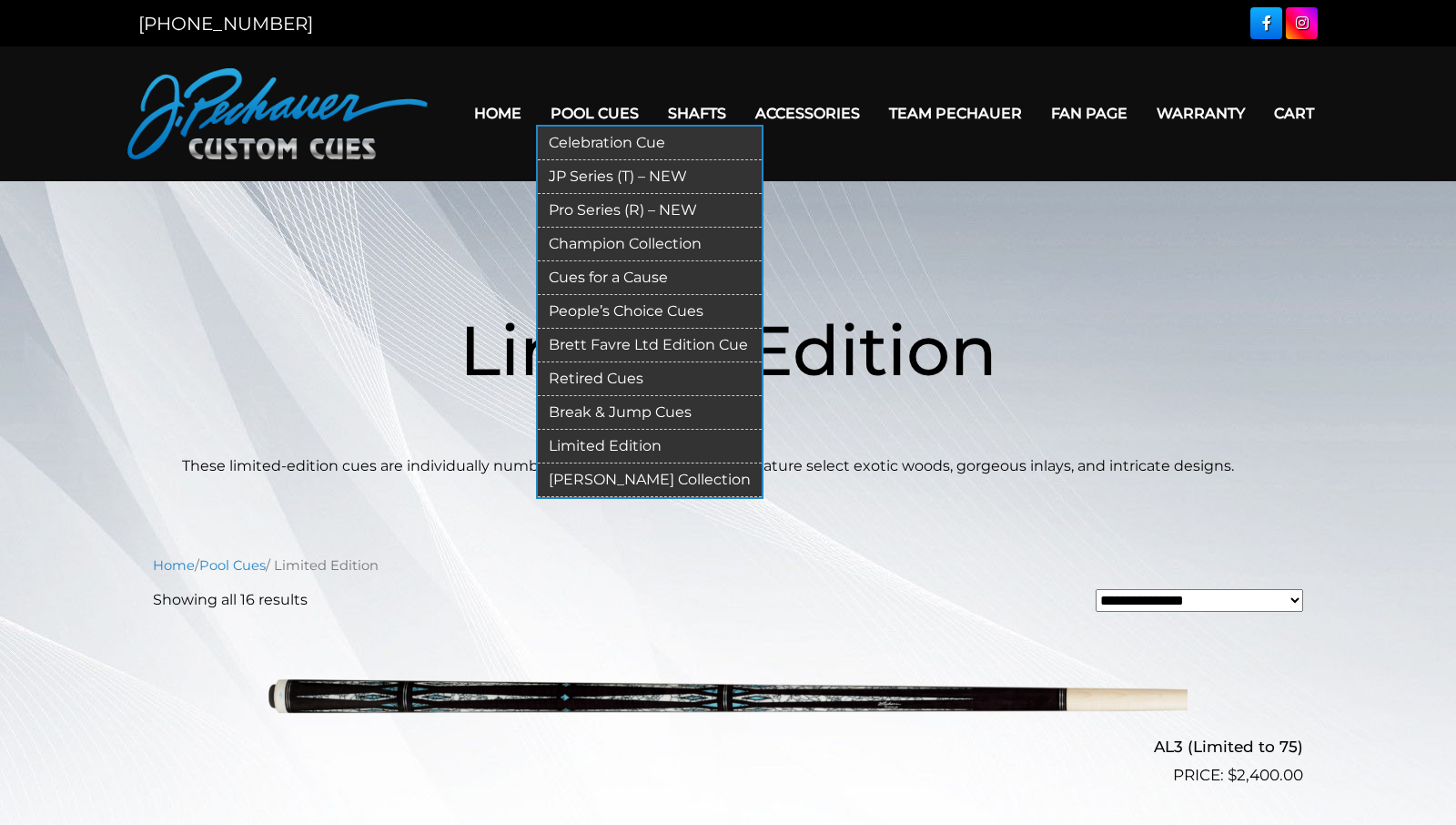
click at [574, 210] on link "Pro Series (R) – NEW" at bounding box center [650, 211] width 224 height 34
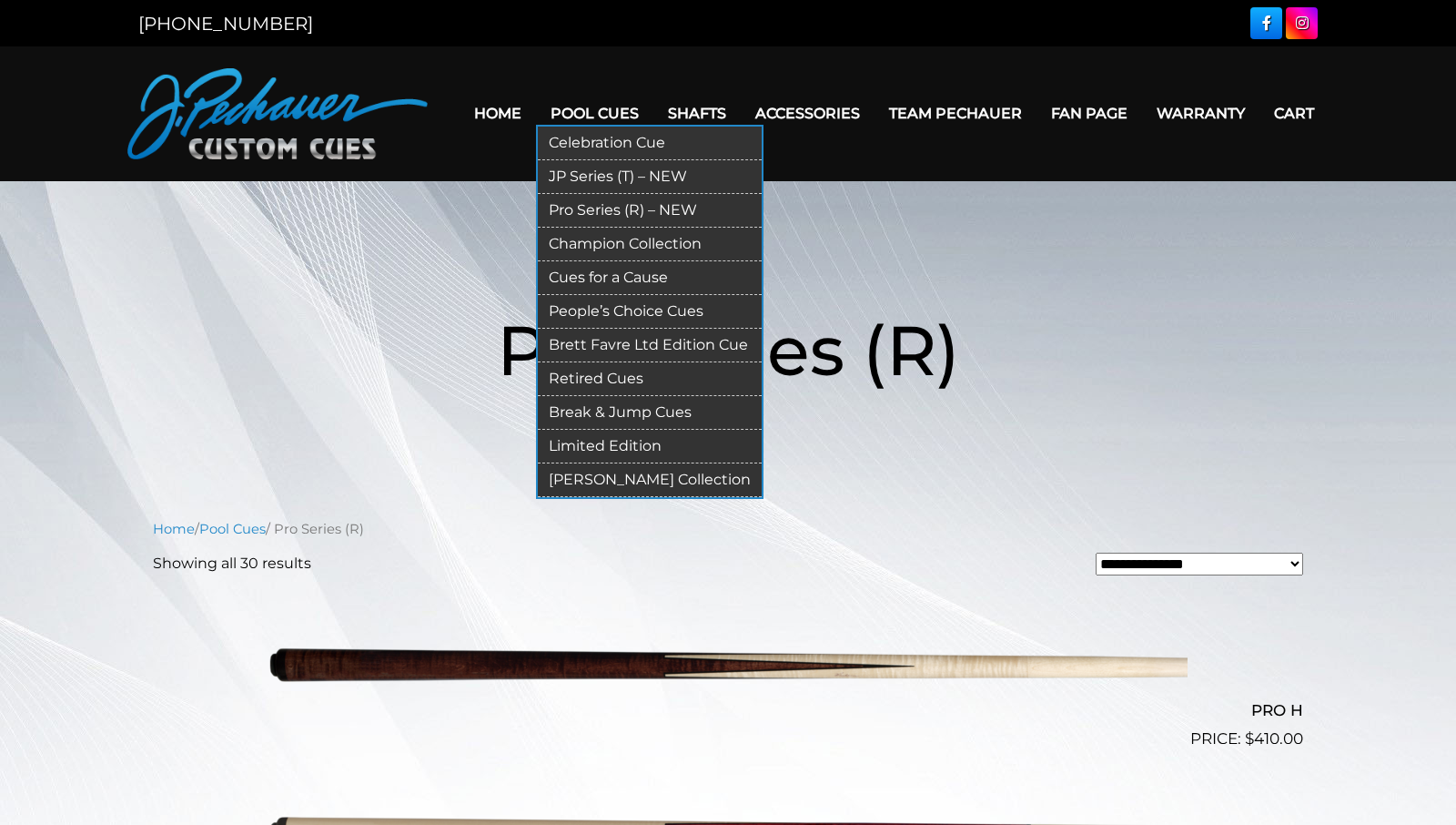
click at [582, 173] on link "JP Series (T) – NEW" at bounding box center [650, 177] width 224 height 34
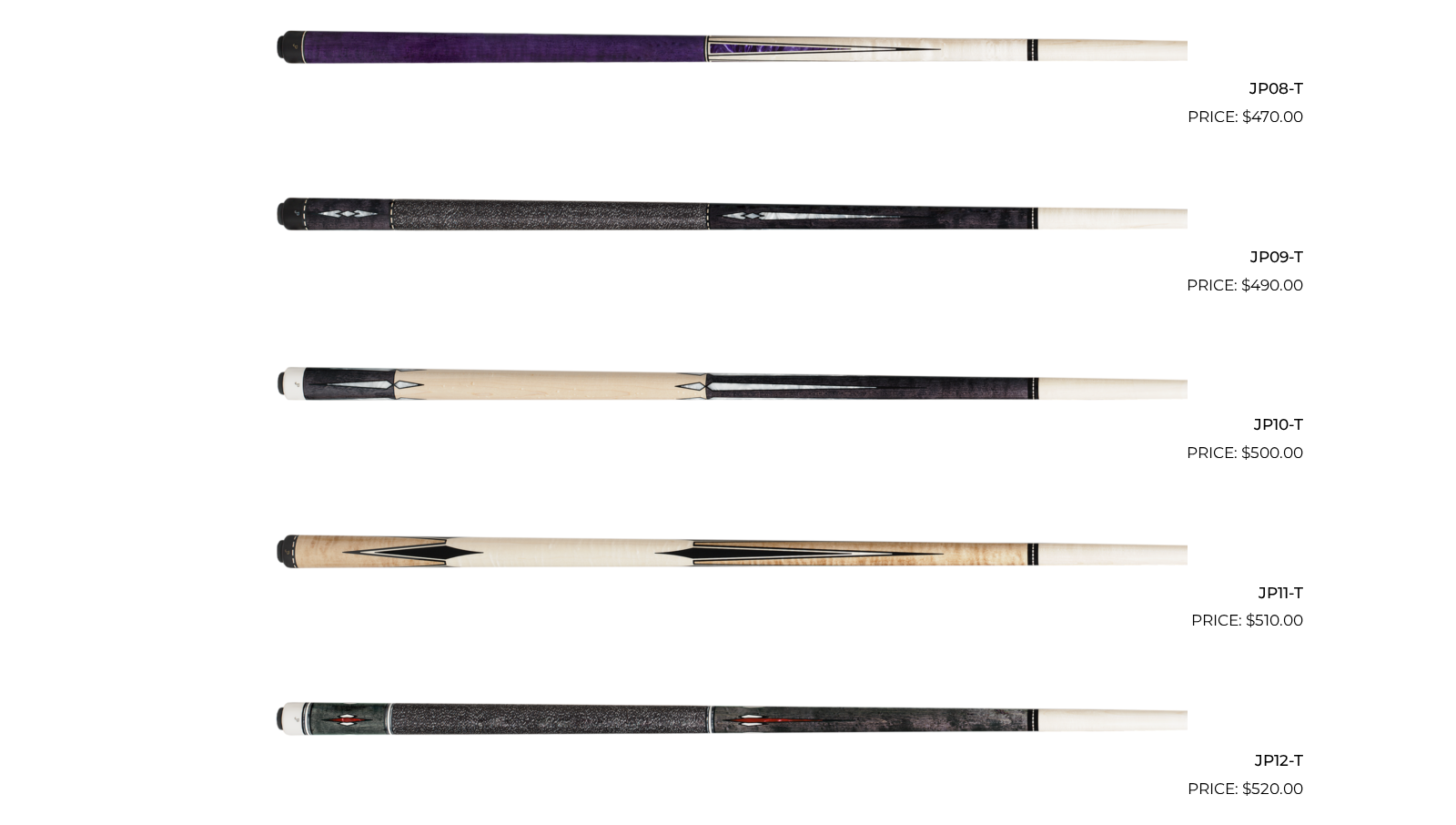
scroll to position [1798, 0]
click at [583, 380] on img at bounding box center [728, 381] width 919 height 153
click at [477, 550] on img at bounding box center [728, 548] width 919 height 153
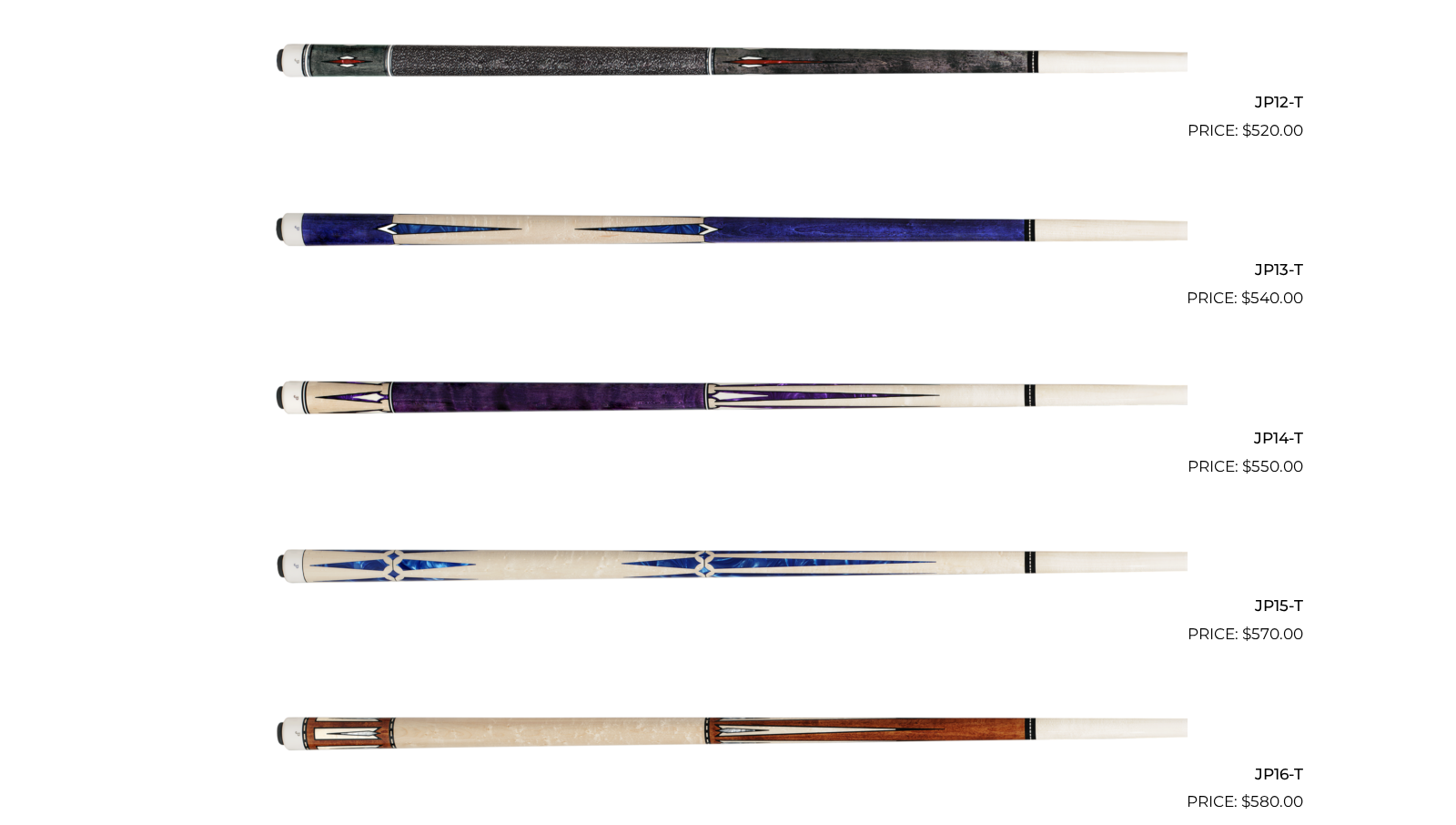
scroll to position [2459, 0]
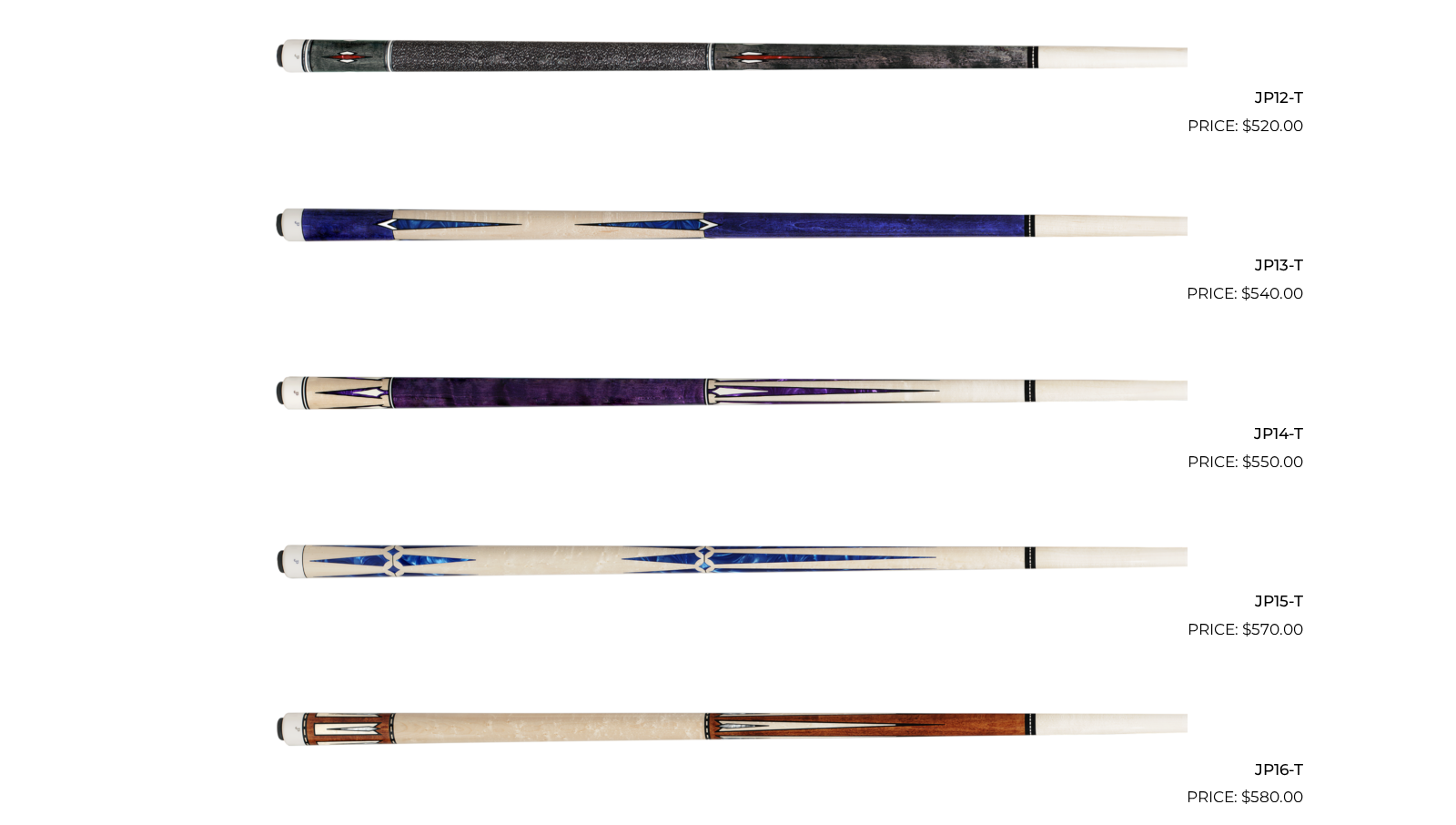
click at [543, 552] on img at bounding box center [728, 558] width 919 height 153
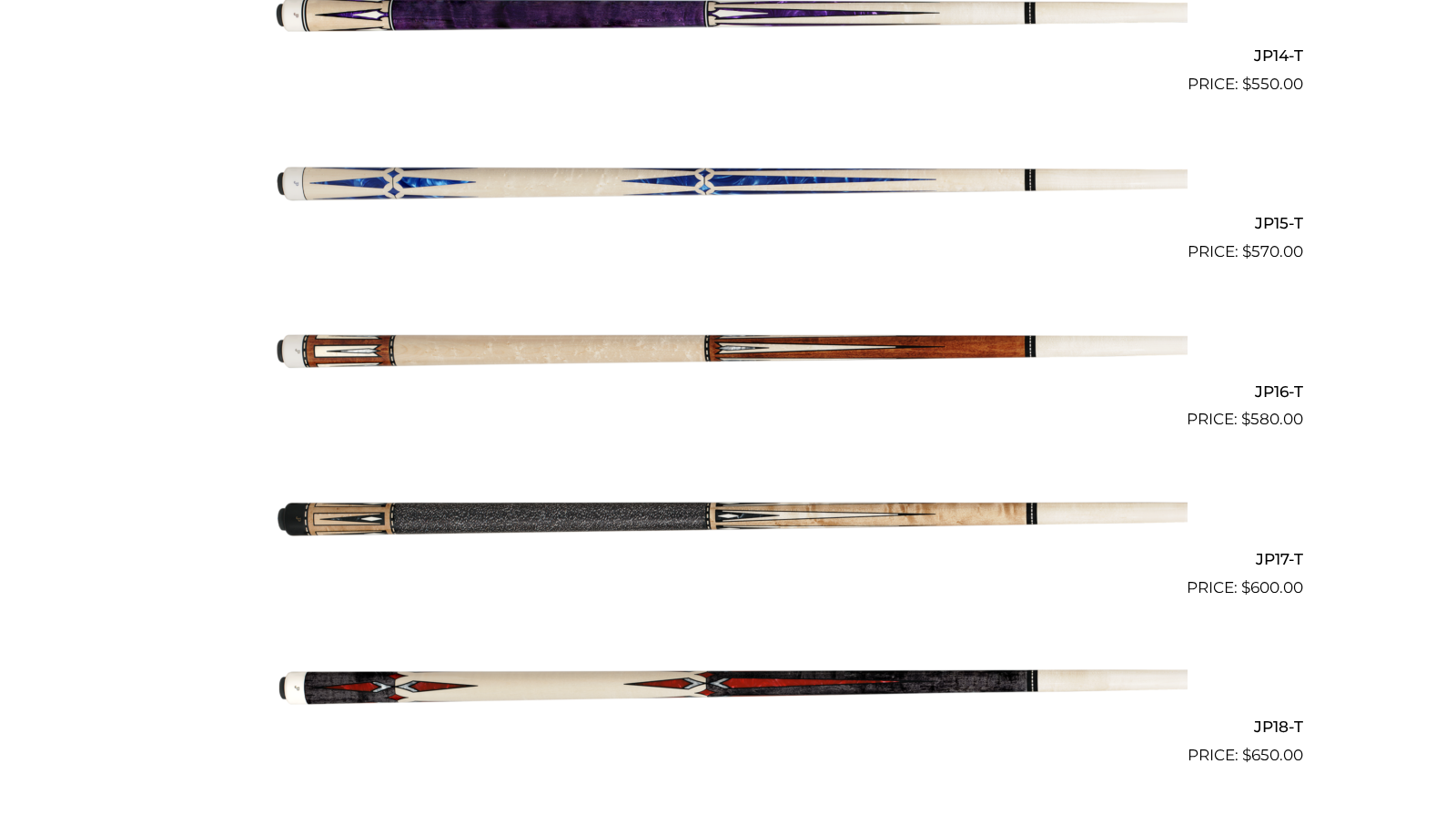
scroll to position [2838, 0]
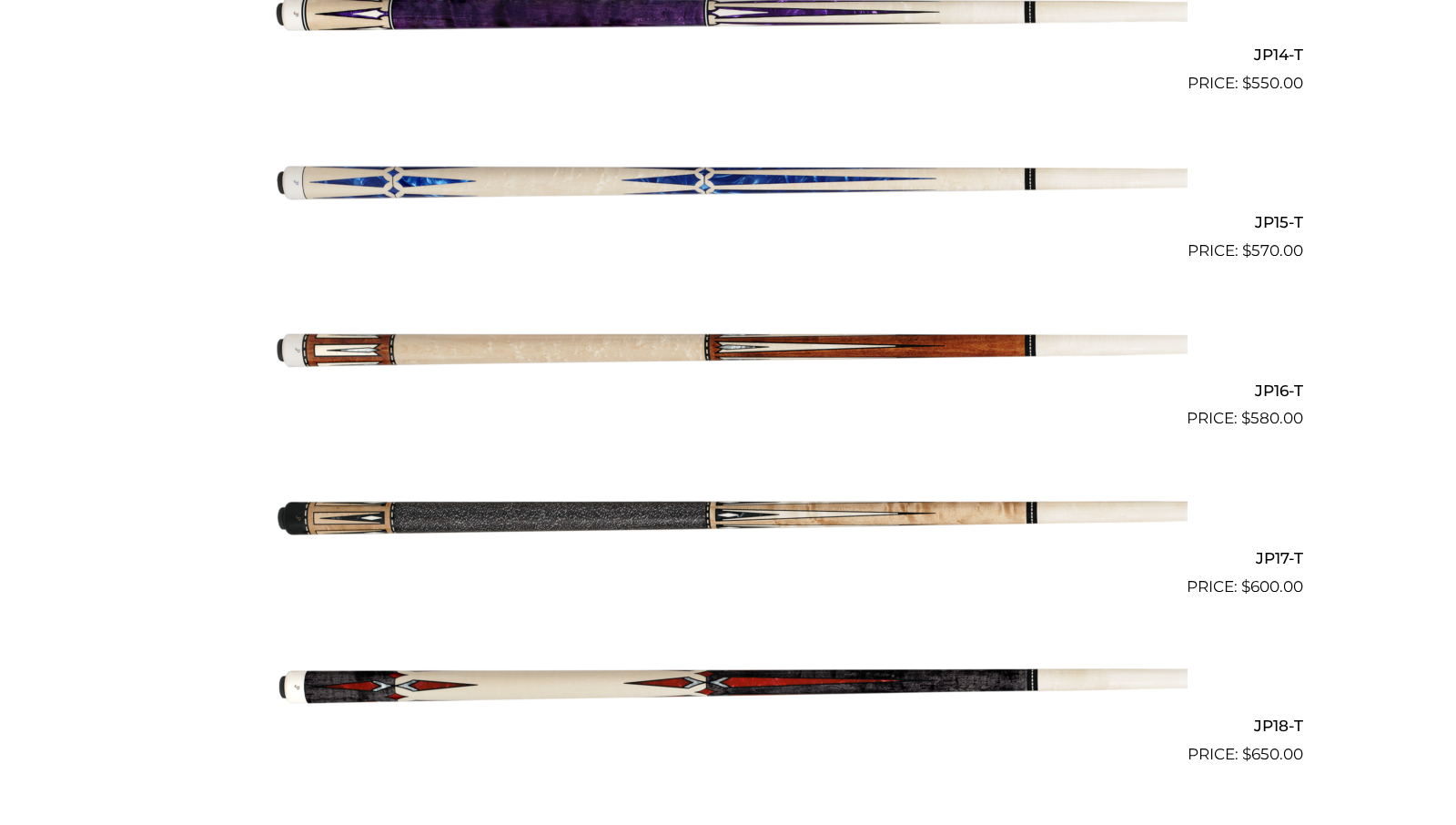
click at [484, 685] on img at bounding box center [728, 683] width 919 height 153
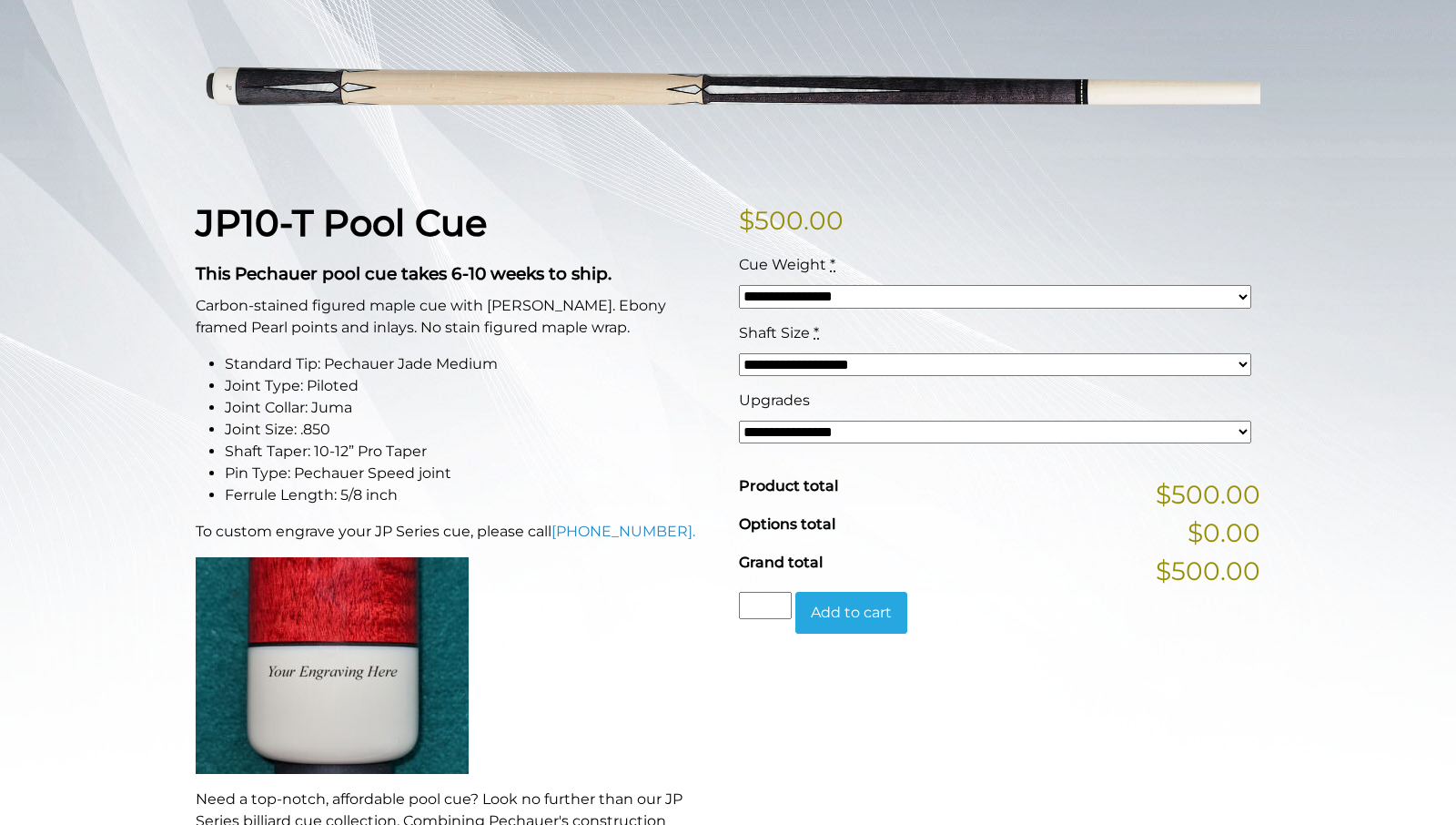
scroll to position [284, 0]
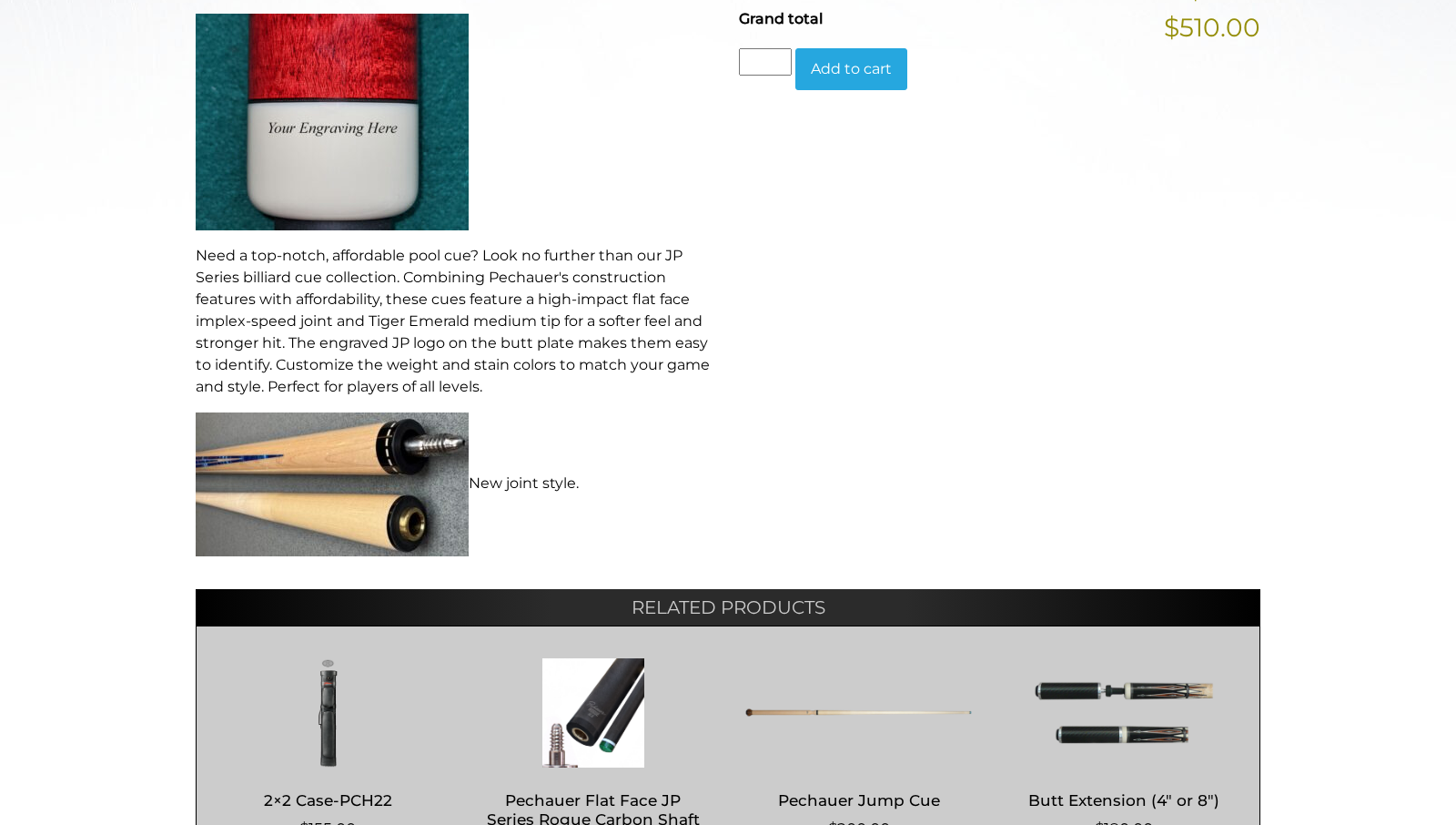
scroll to position [816, 0]
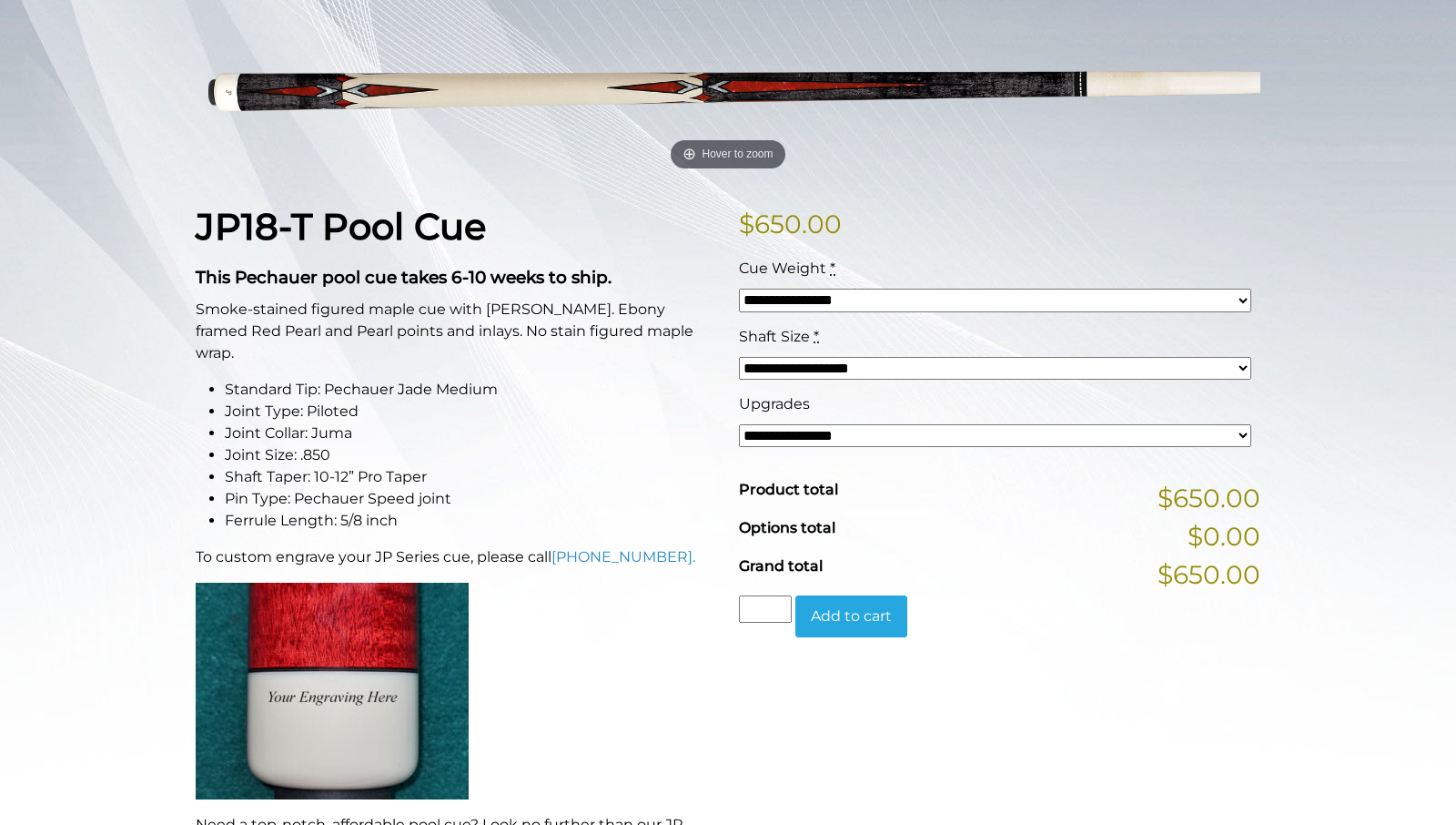
scroll to position [284, 0]
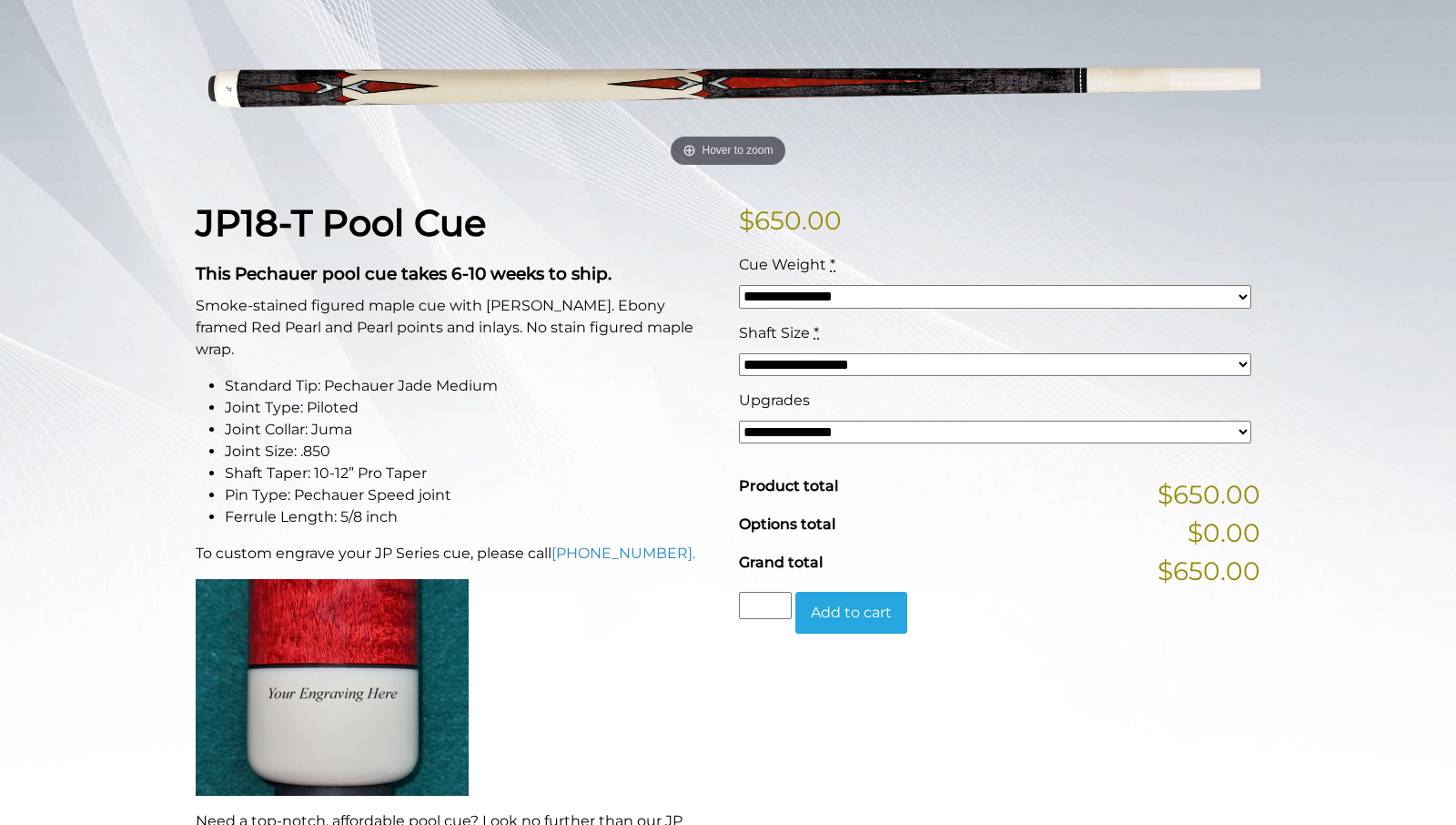
click at [739, 420] on select "**********" at bounding box center [995, 431] width 512 height 23
click at [316, 462] on li "Shaft Taper: 10-12” Pro Taper" at bounding box center [471, 473] width 493 height 22
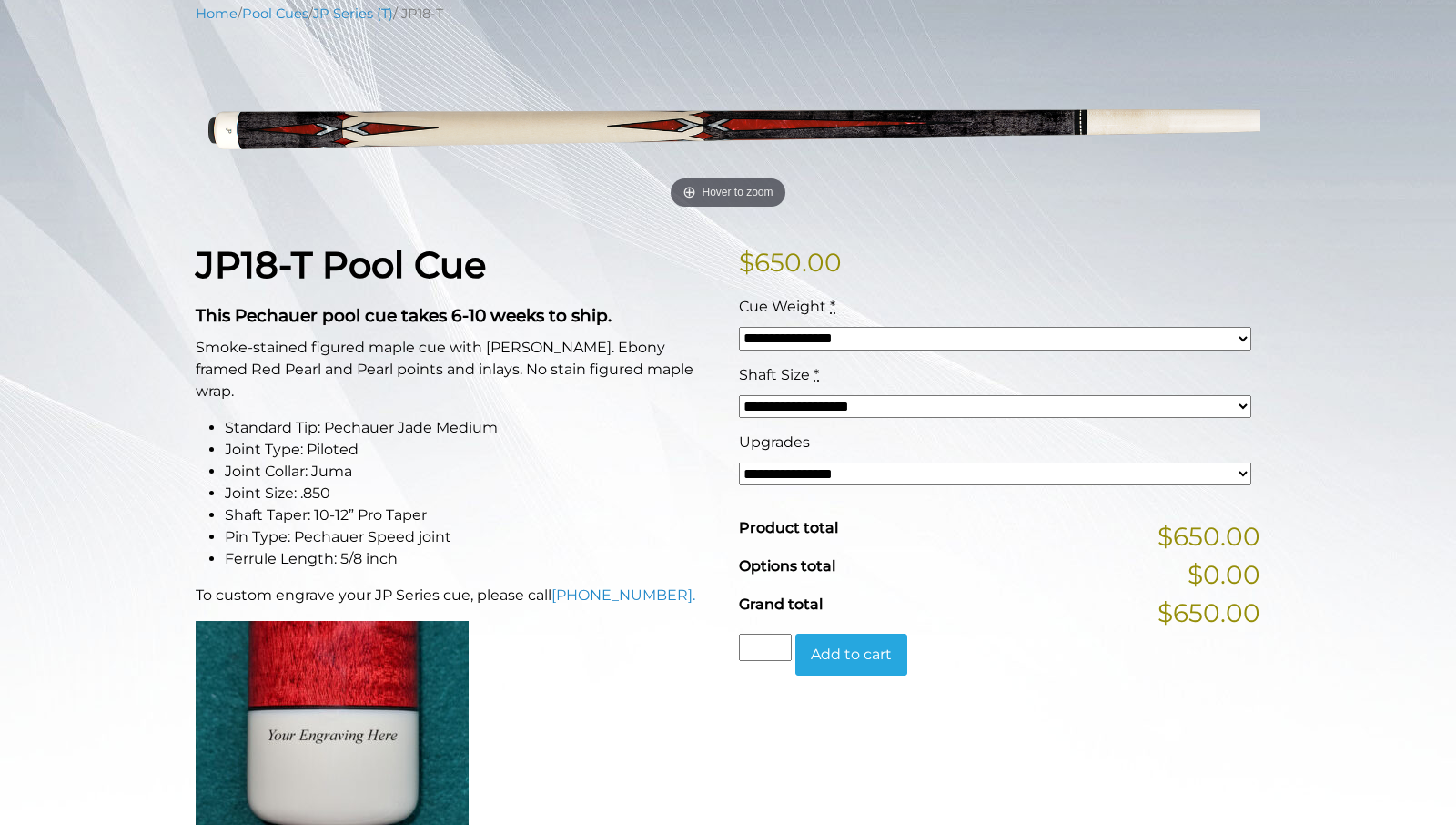
scroll to position [0, 0]
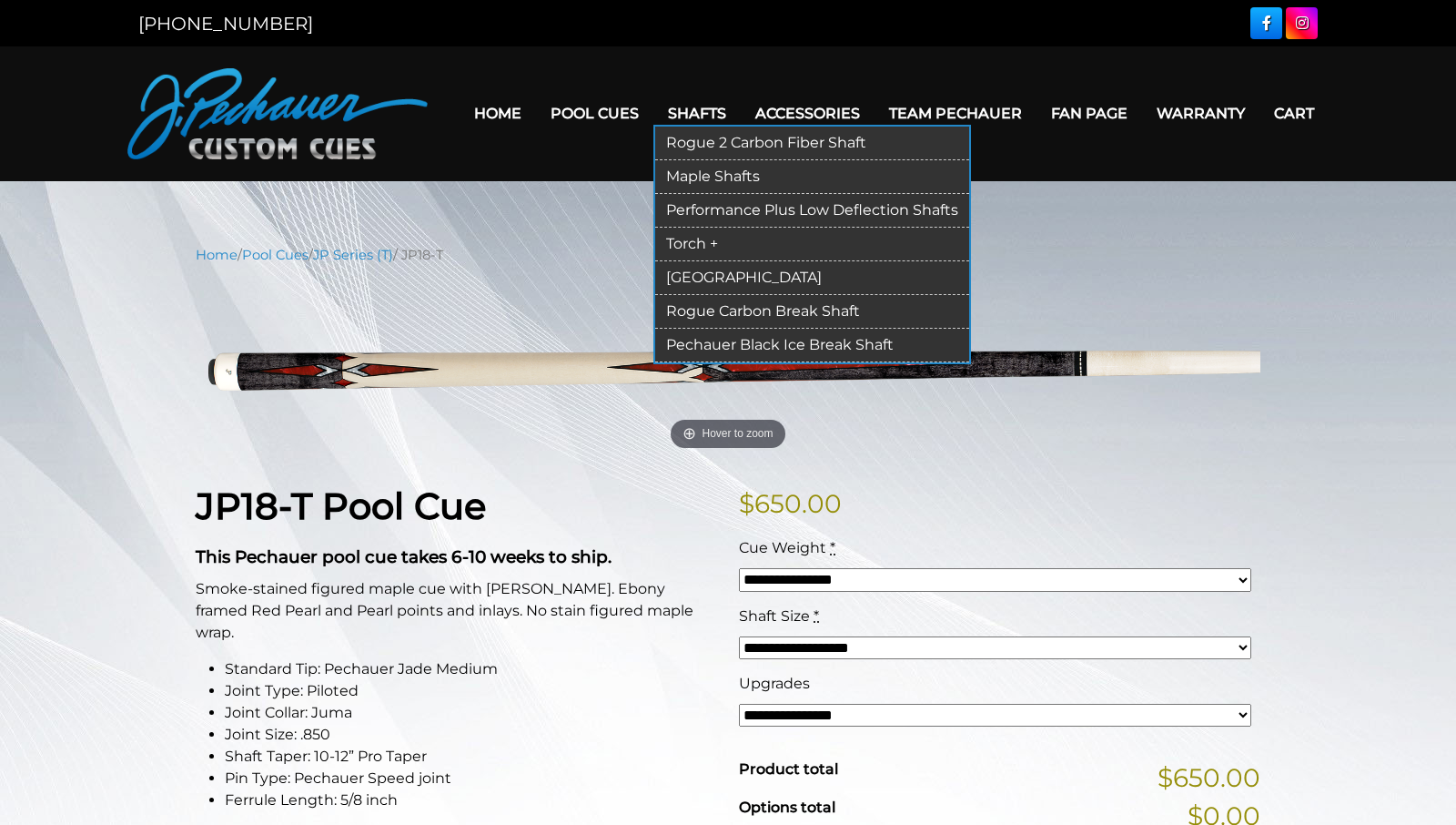
click at [698, 142] on link "Rogue 2 Carbon Fiber Shaft" at bounding box center [812, 144] width 314 height 34
